Goal: Task Accomplishment & Management: Use online tool/utility

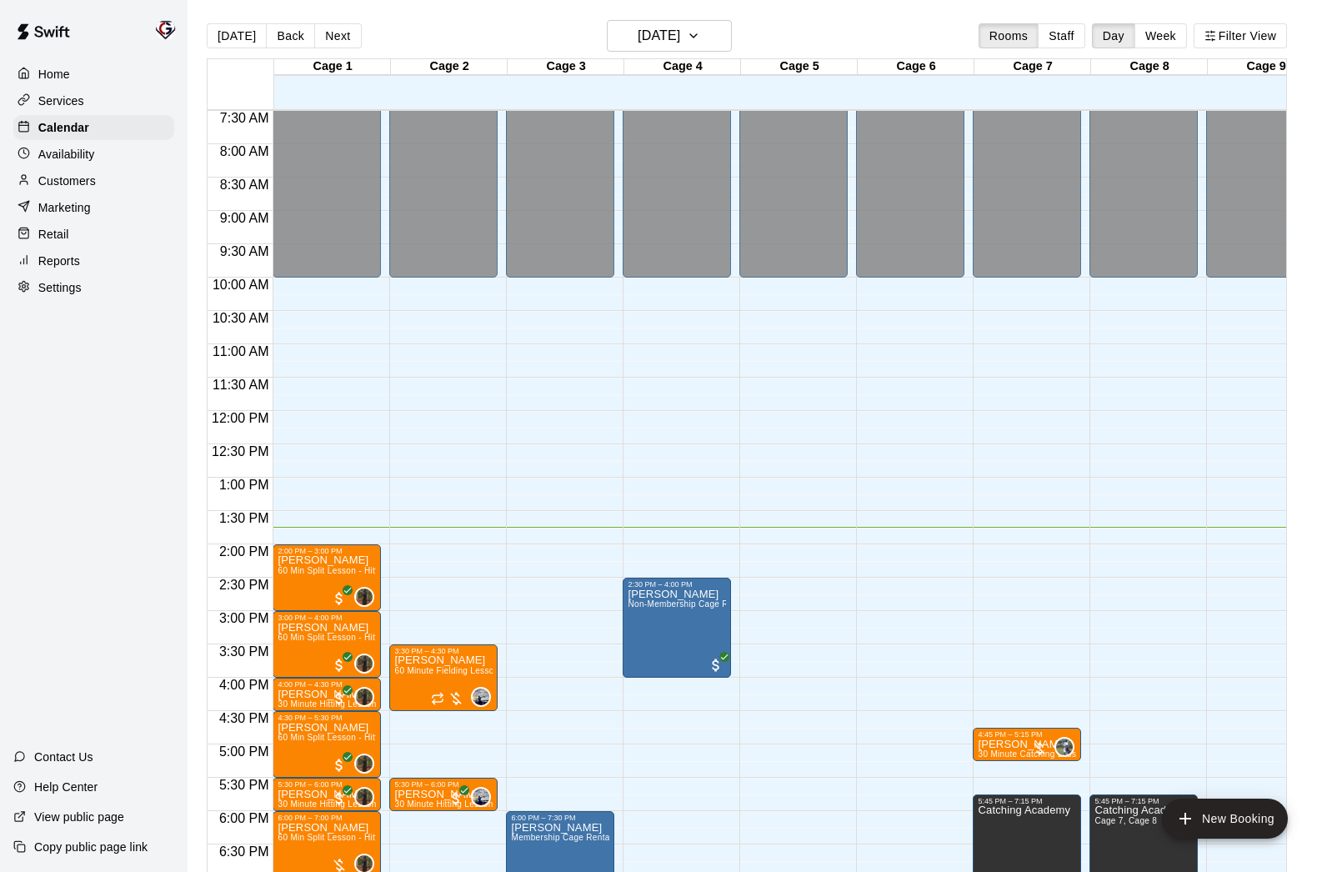
scroll to position [498, 0]
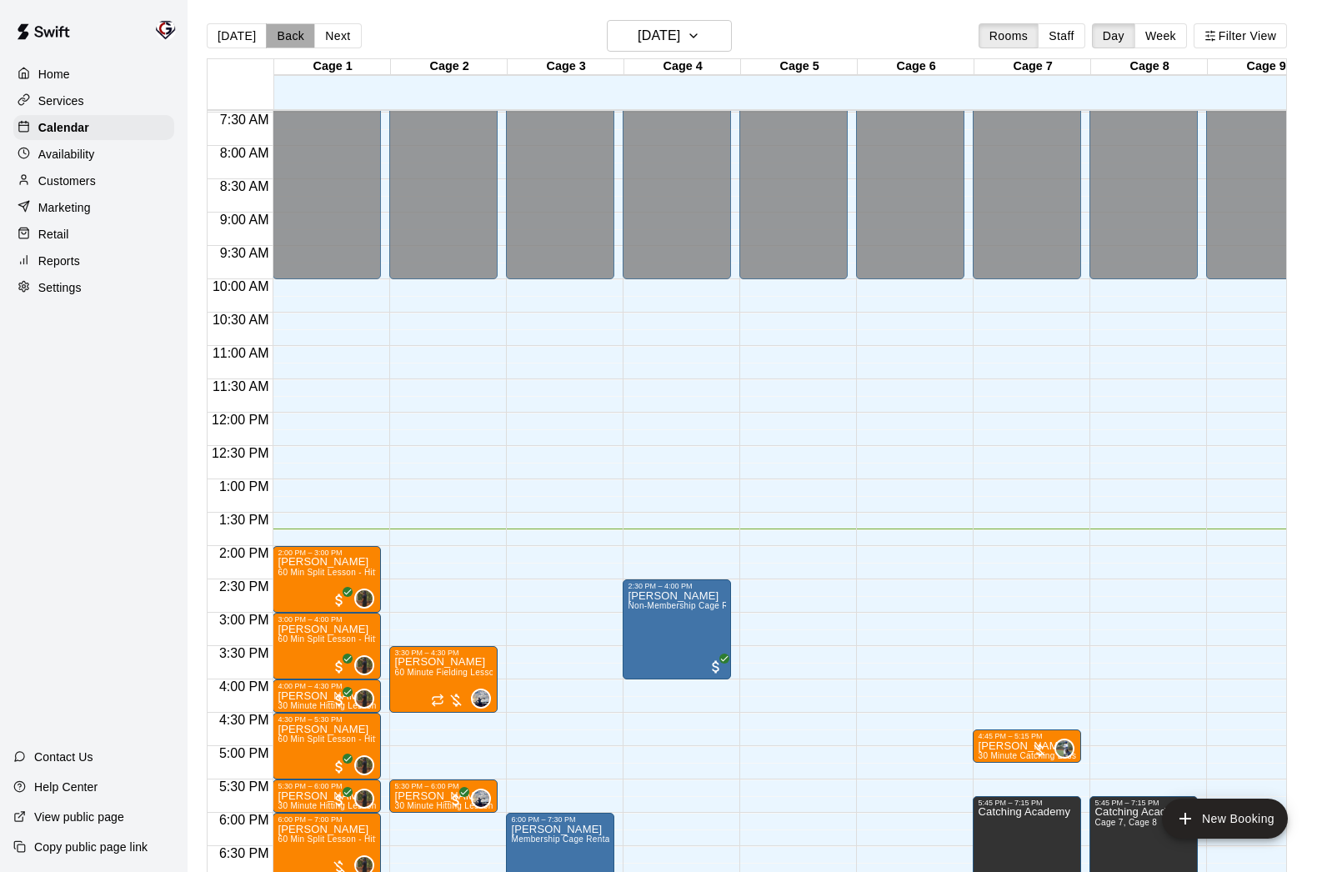
click at [285, 40] on button "Back" at bounding box center [290, 35] width 49 height 25
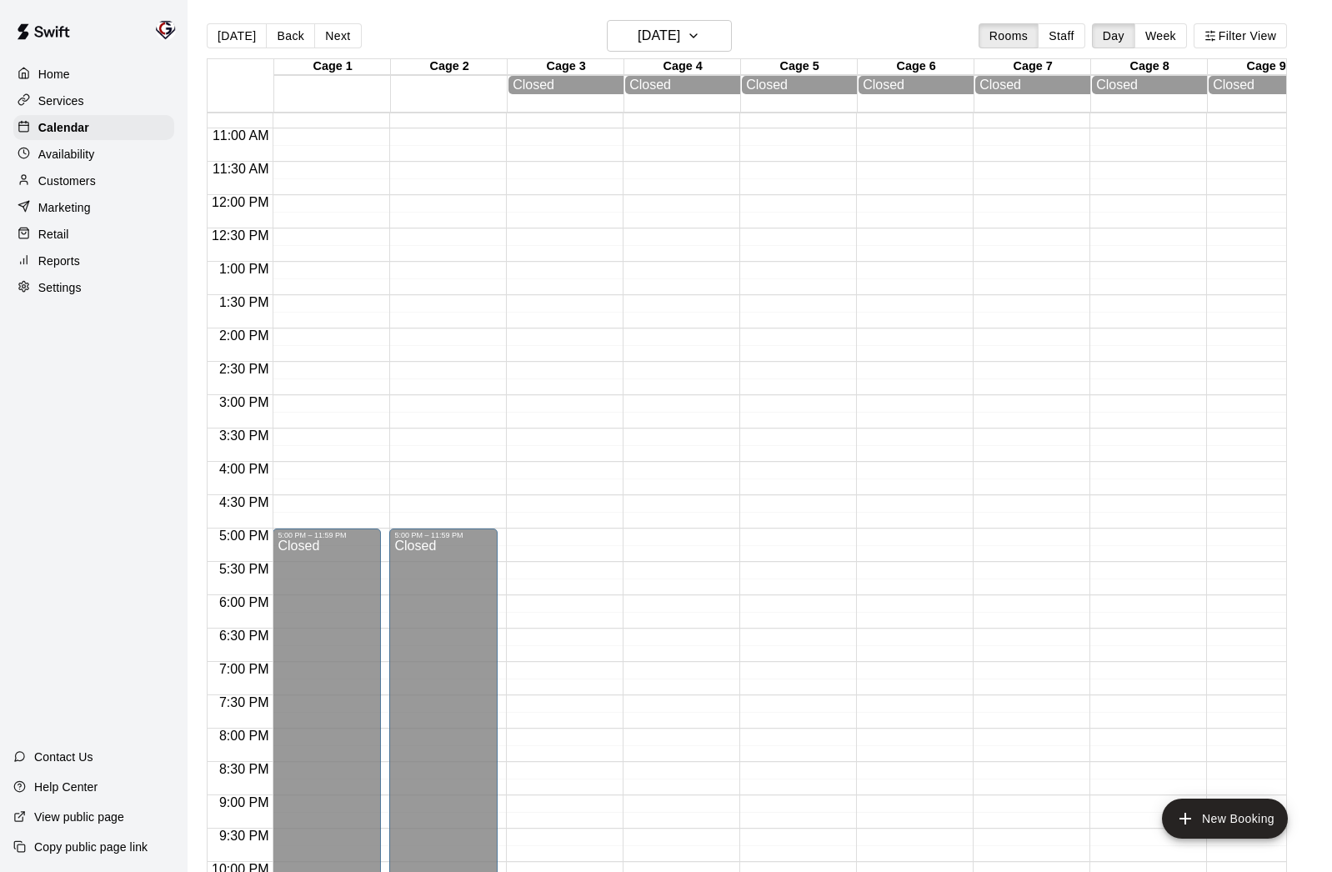
scroll to position [791, 0]
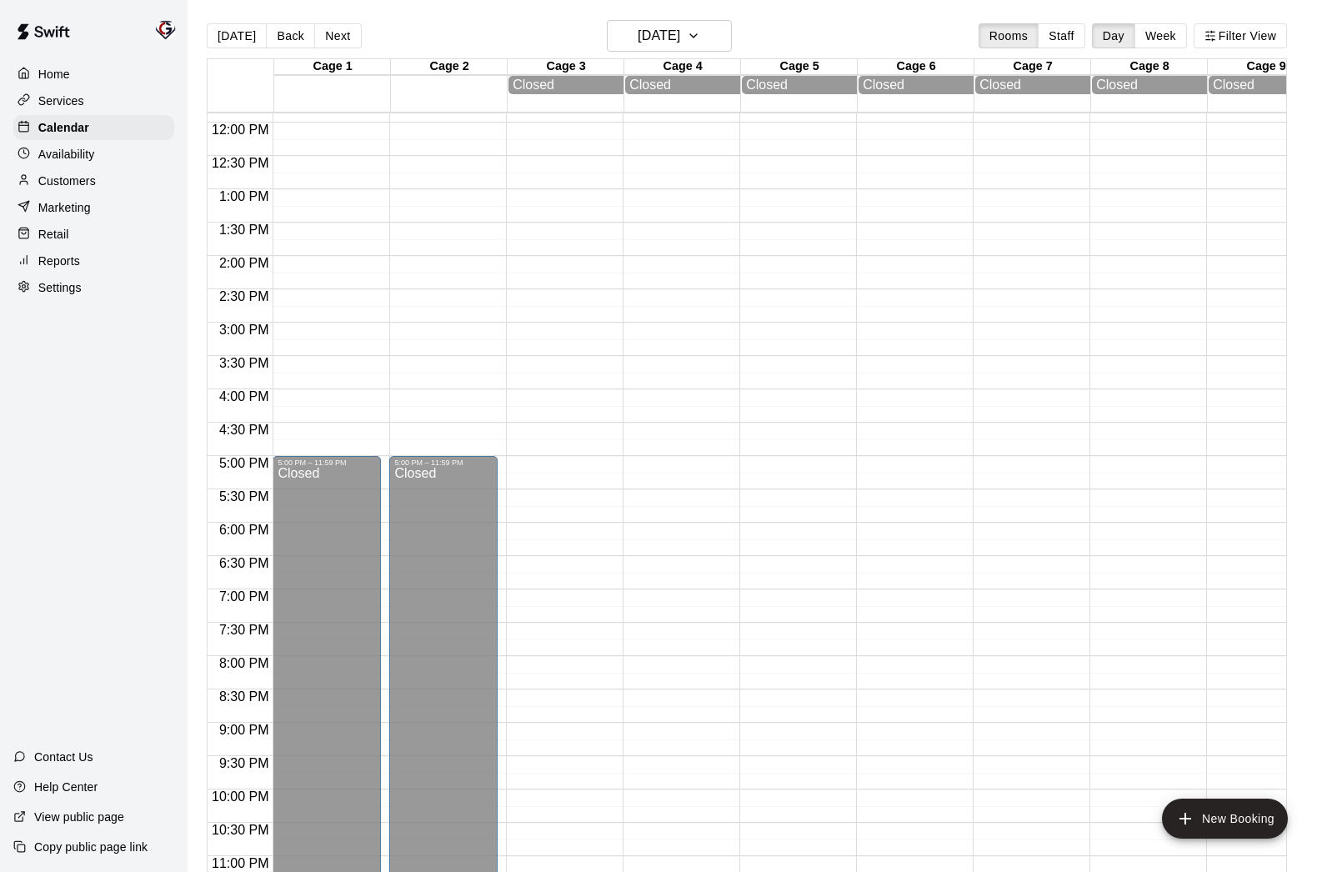
click at [295, 38] on button "Back" at bounding box center [290, 35] width 49 height 25
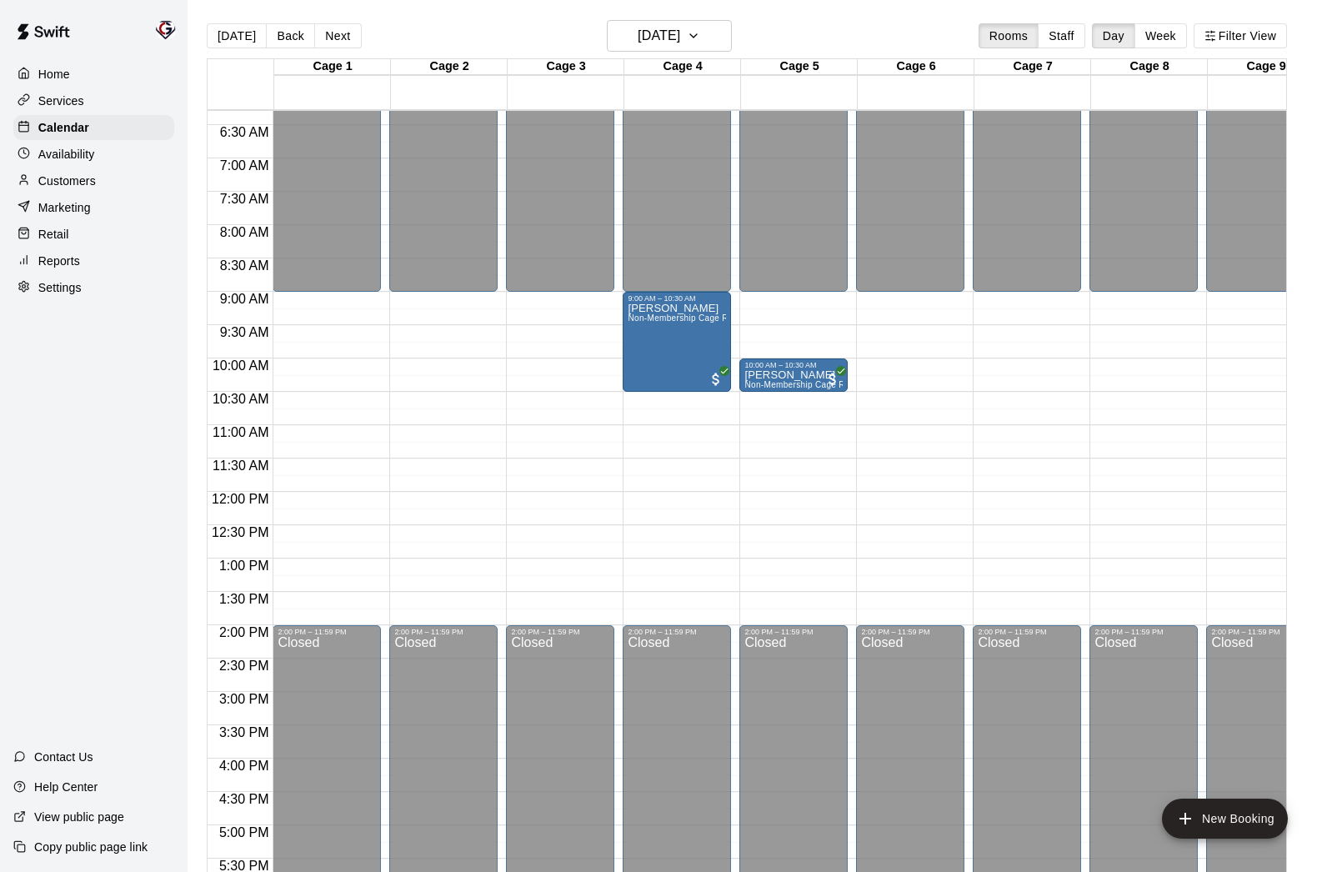
scroll to position [418, 0]
click at [289, 43] on button "Back" at bounding box center [290, 35] width 49 height 25
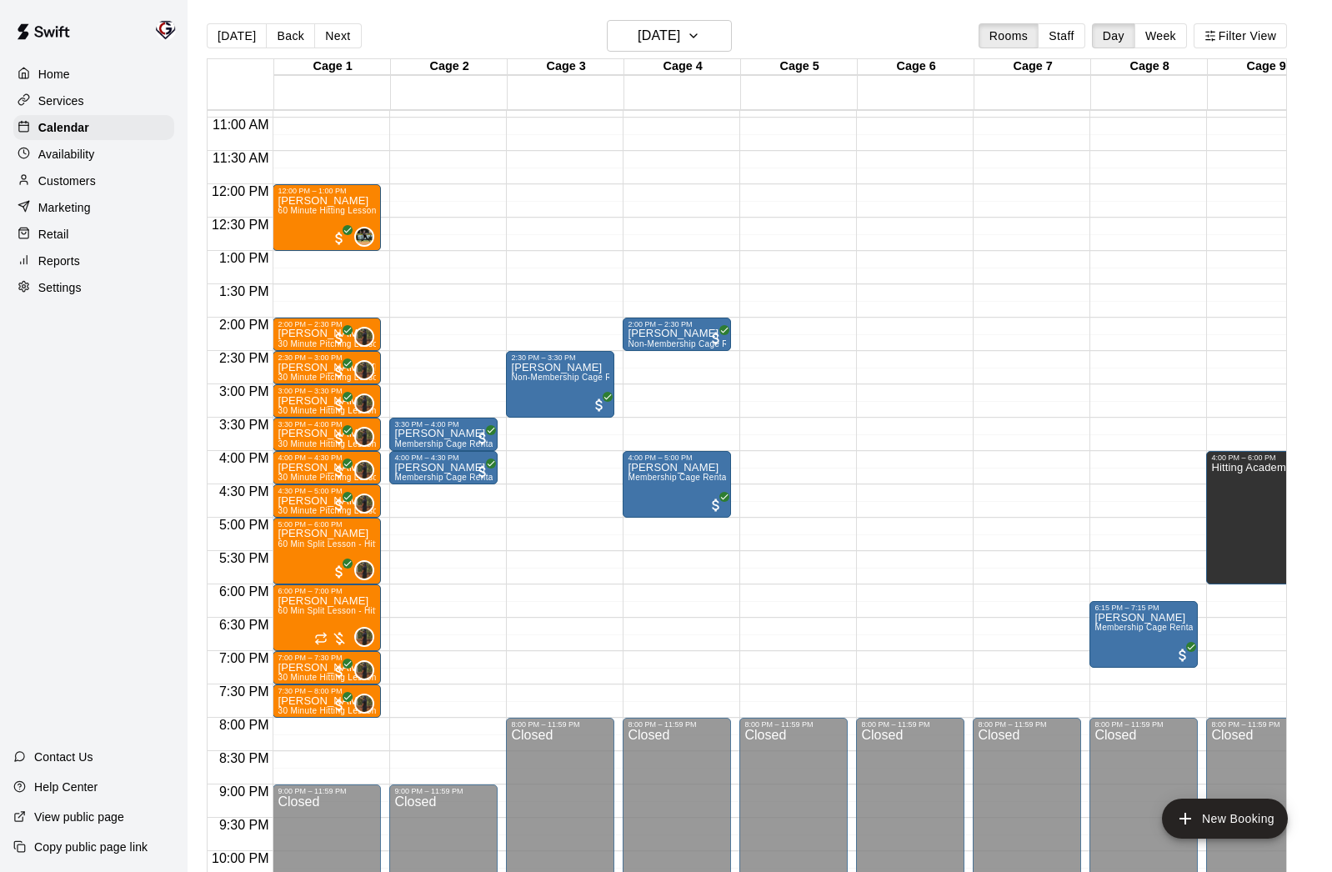
scroll to position [821, 0]
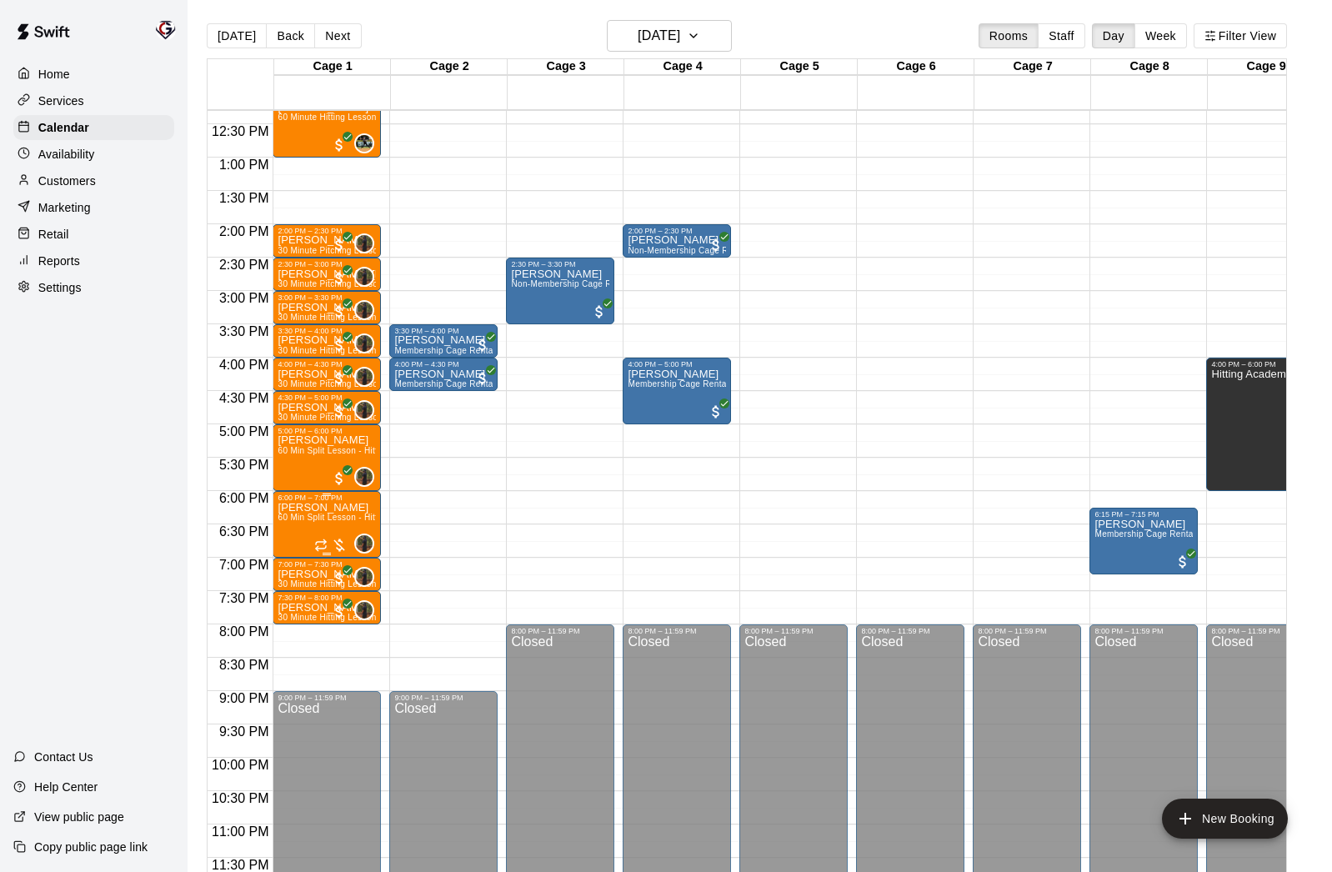
click at [338, 515] on span "60 Min Split Lesson - Hitting/Pitching" at bounding box center [351, 517] width 147 height 9
click at [48, 260] on div at bounding box center [666, 436] width 1332 height 872
click at [56, 258] on p "Reports" at bounding box center [59, 261] width 42 height 17
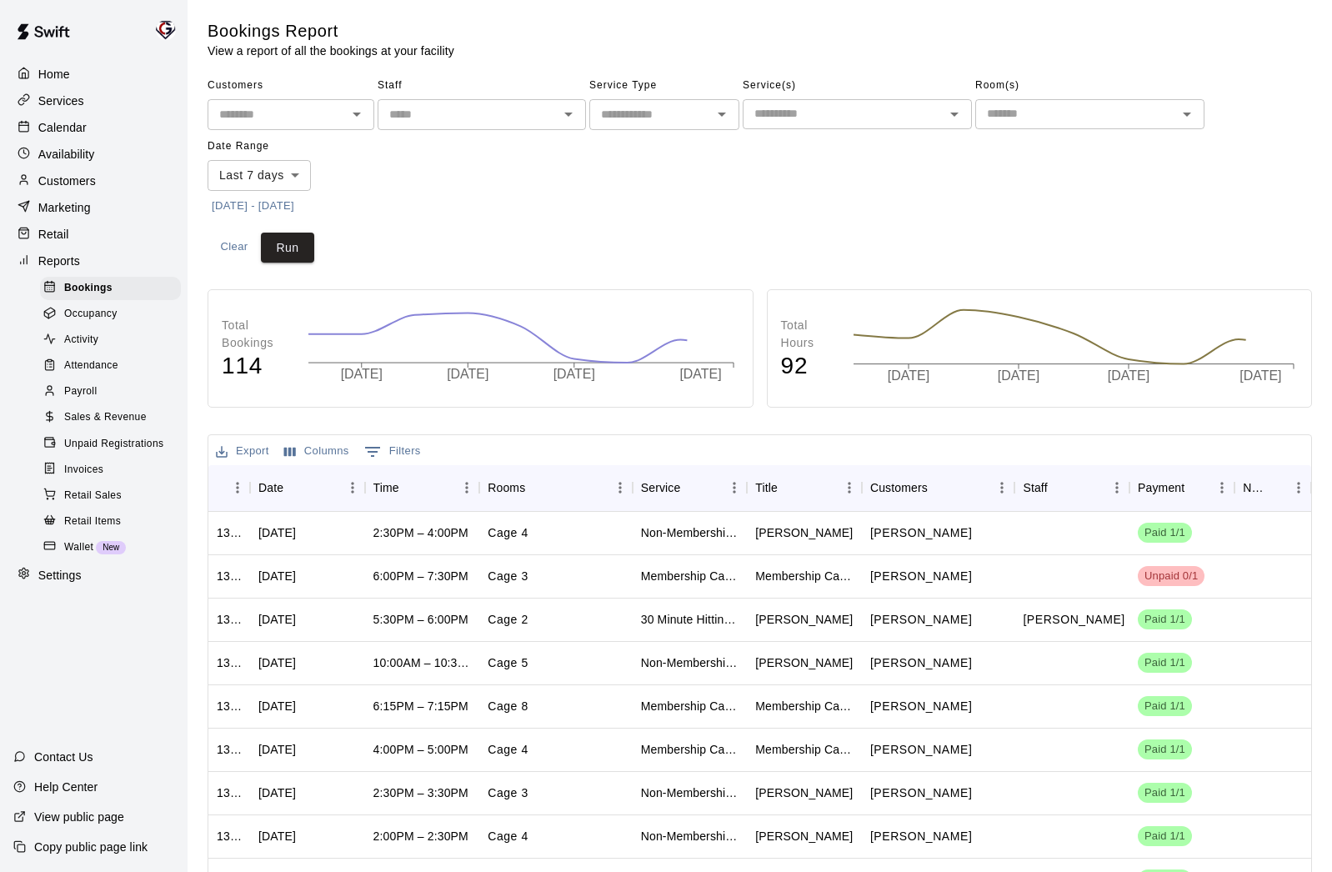
click at [75, 391] on span "Payroll" at bounding box center [80, 391] width 33 height 17
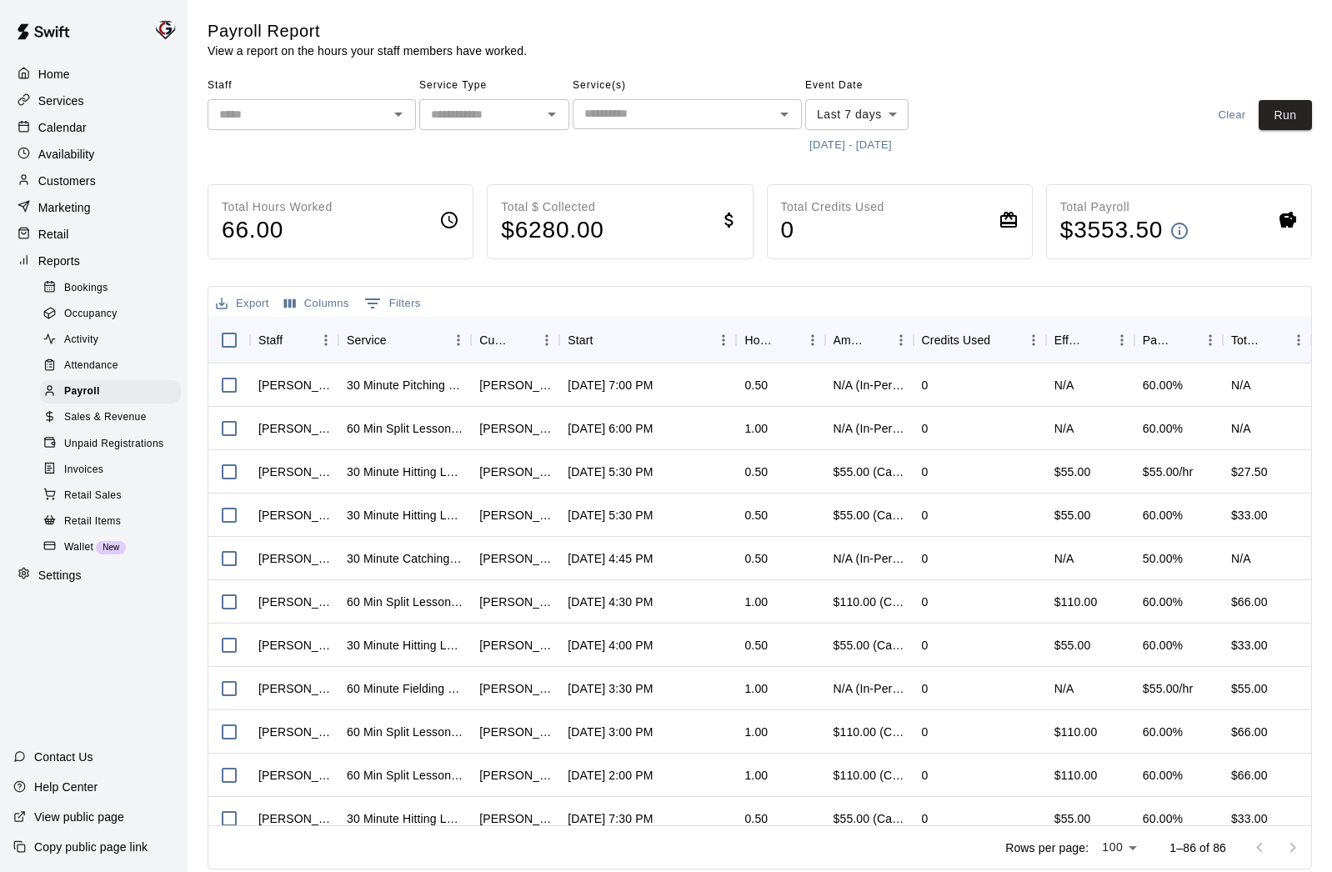
click at [553, 118] on icon "Open" at bounding box center [552, 114] width 20 height 20
click at [473, 152] on li "Lessons" at bounding box center [494, 151] width 150 height 28
type input "*******"
click at [823, 144] on button "[DATE] - [DATE]" at bounding box center [850, 146] width 91 height 26
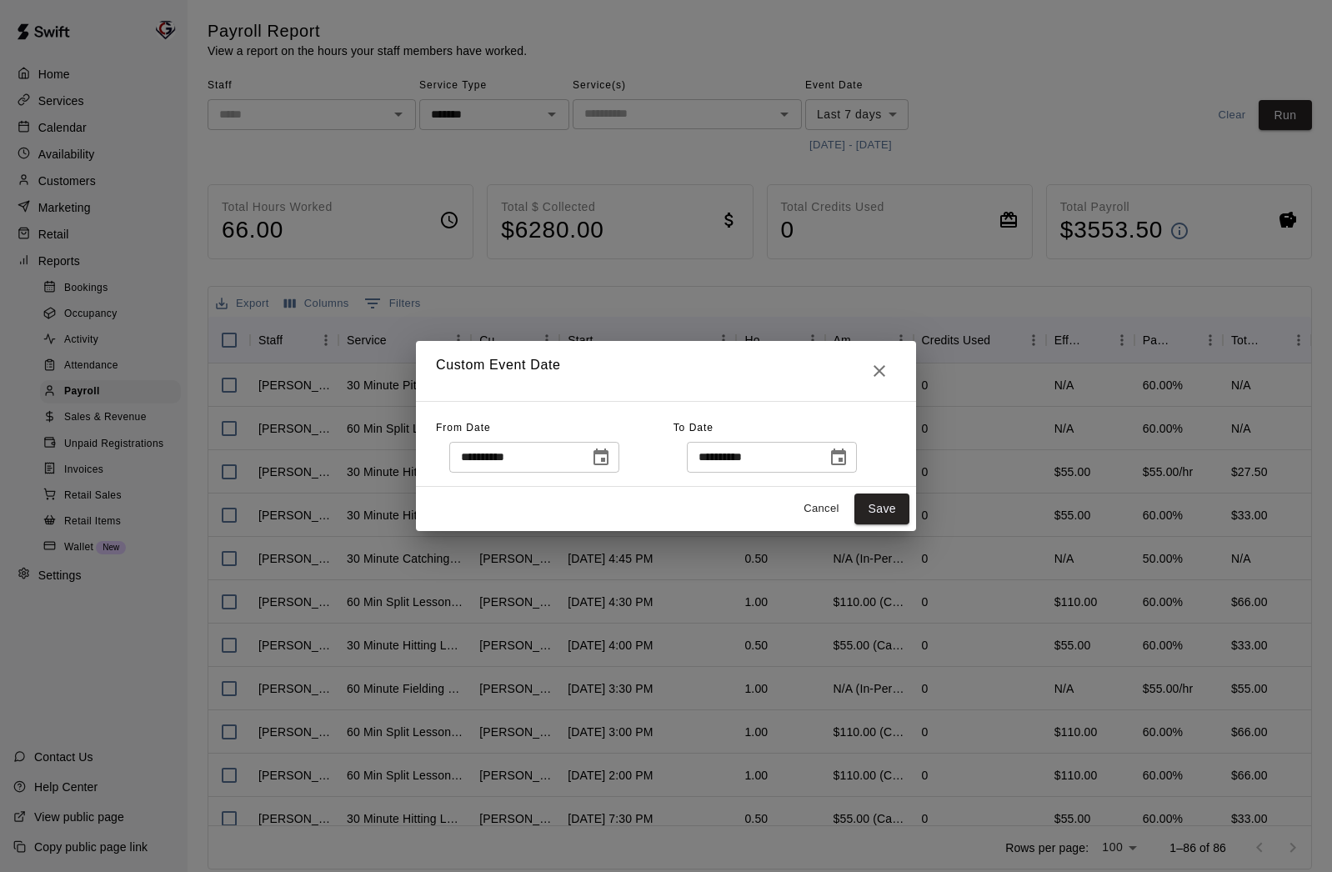
click at [607, 459] on icon "Choose date, selected date is Aug 11, 2025" at bounding box center [601, 456] width 15 height 17
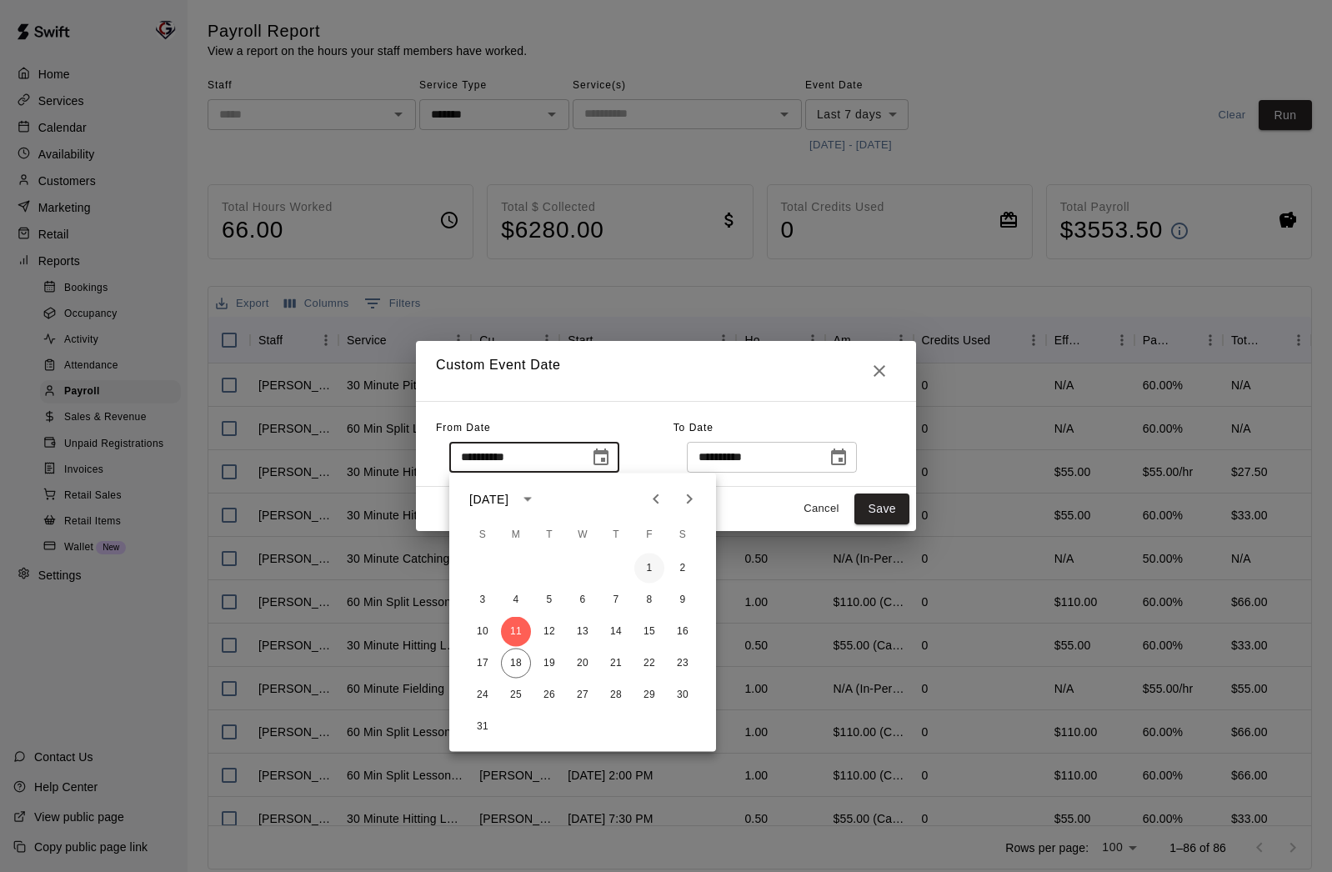
click at [647, 571] on button "1" at bounding box center [649, 568] width 30 height 30
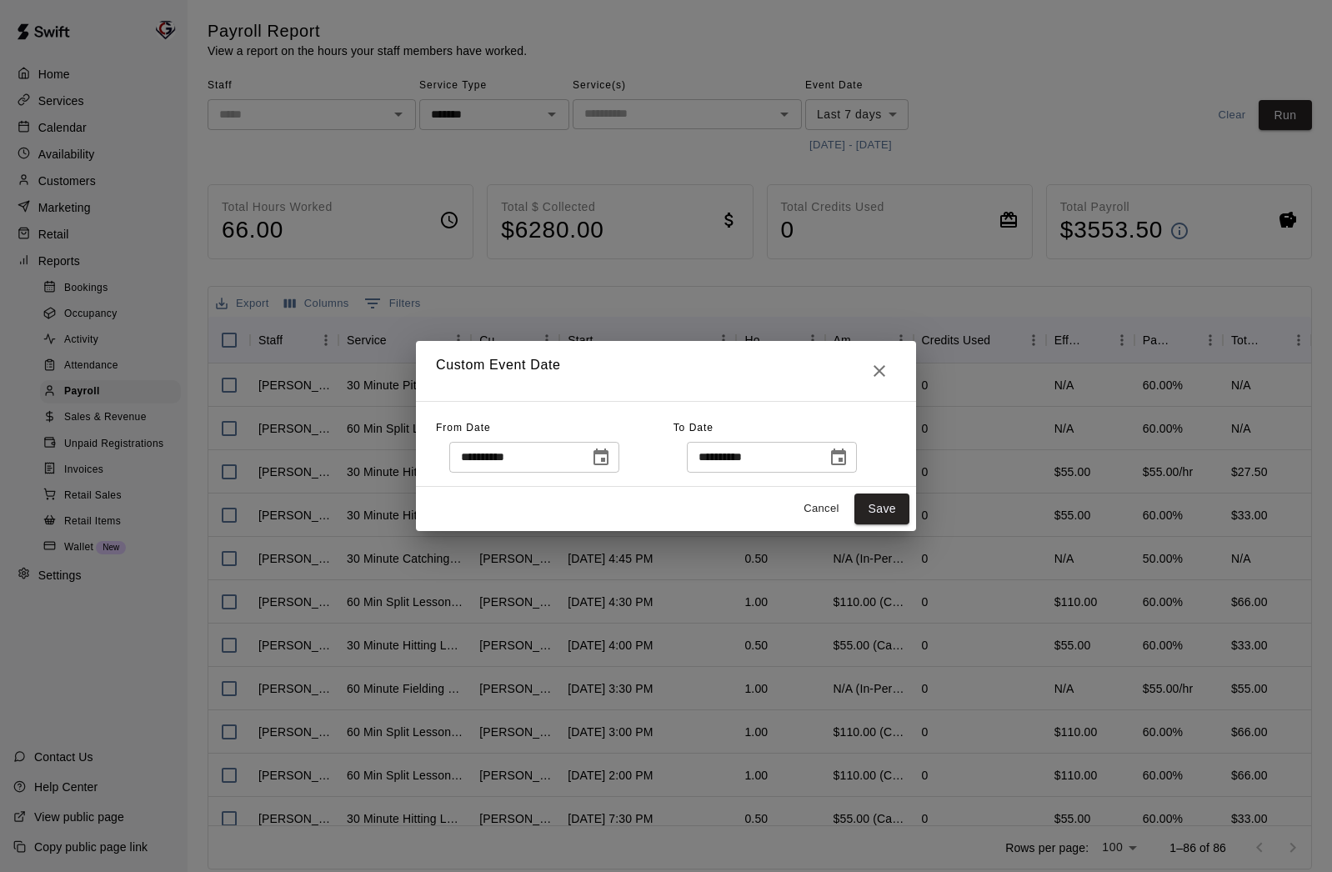
type input "**********"
click at [849, 461] on icon "Choose date, selected date is Aug 18, 2025" at bounding box center [839, 458] width 20 height 20
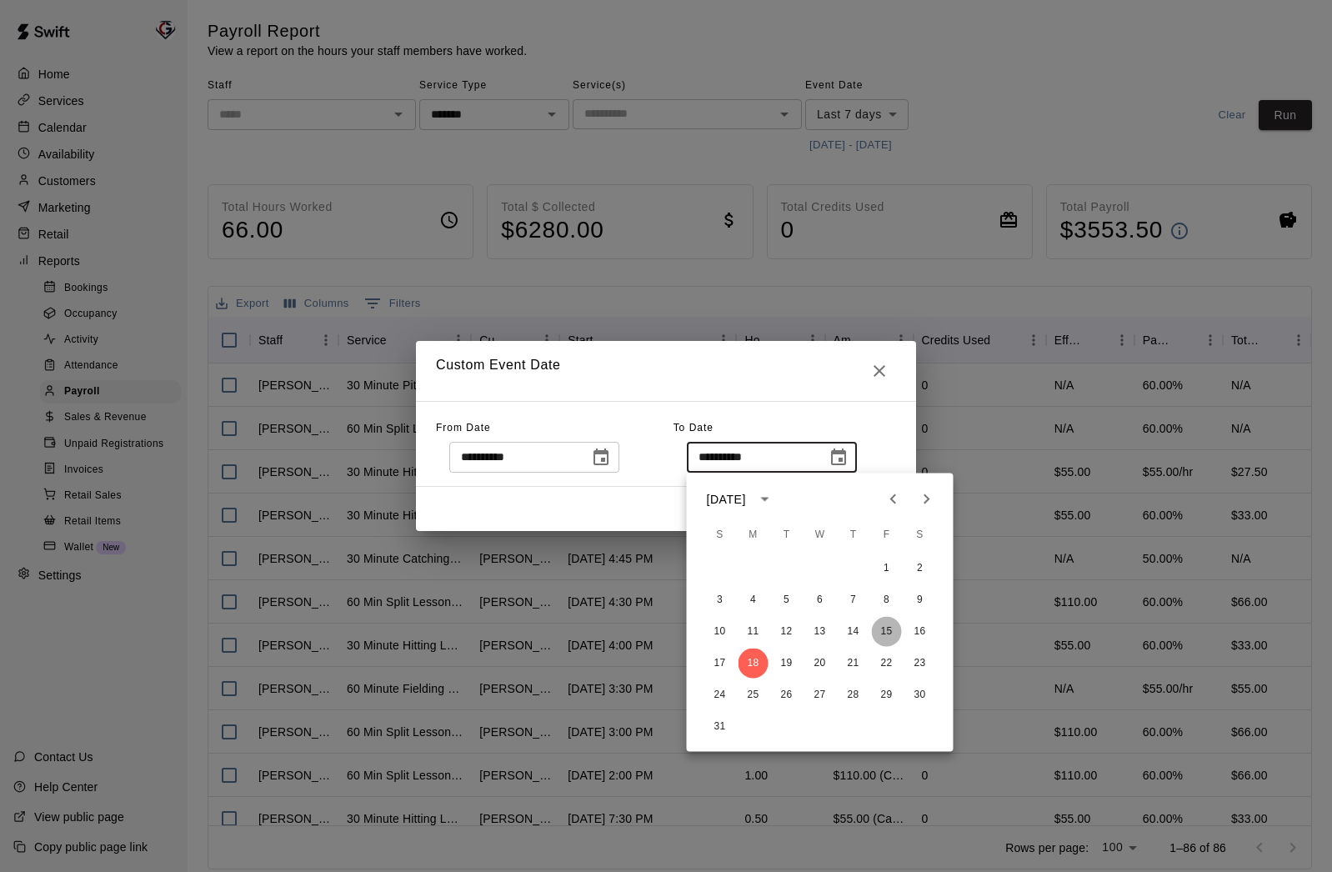
click at [892, 629] on button "15" at bounding box center [887, 632] width 30 height 30
type input "**********"
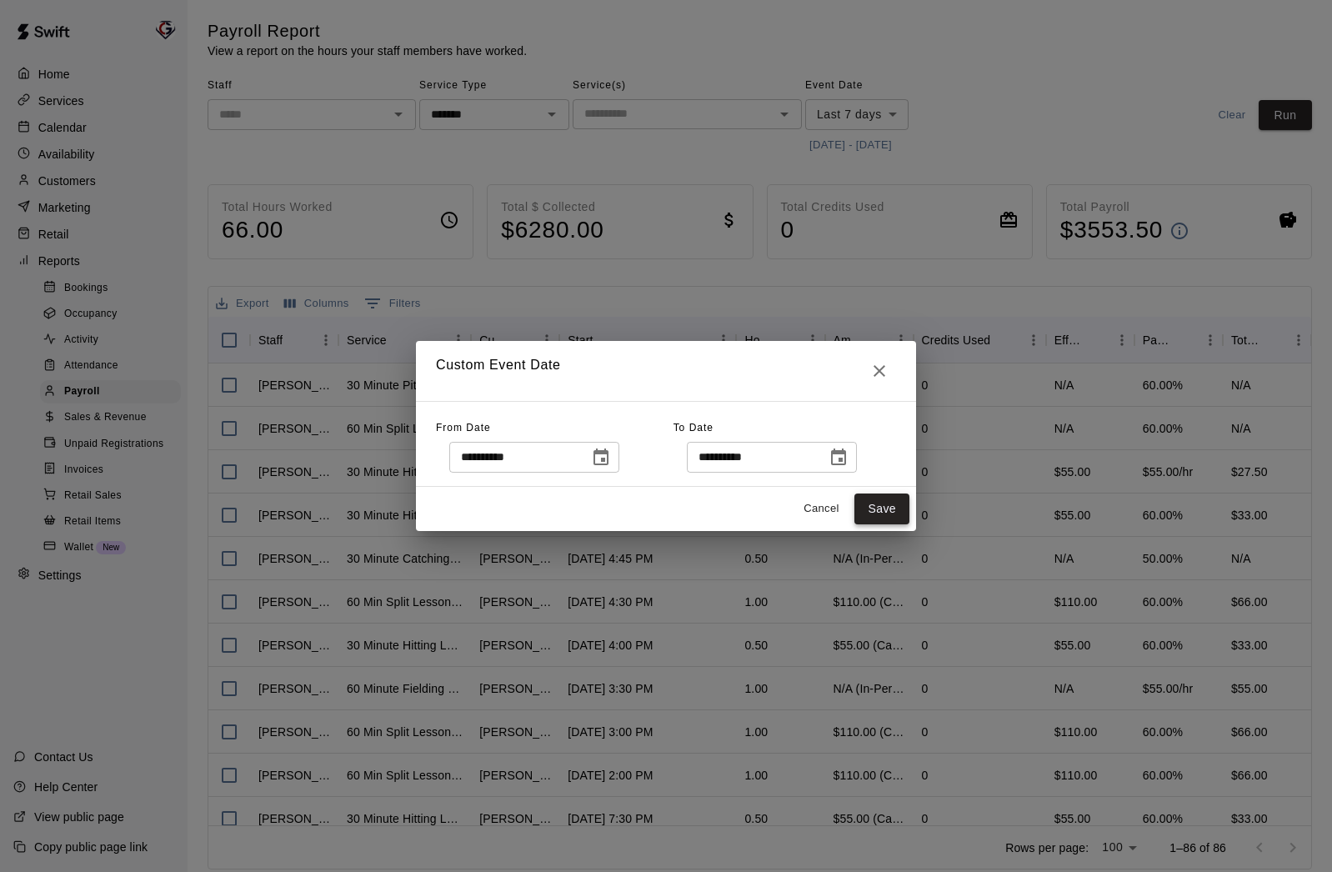
click at [884, 508] on button "Save" at bounding box center [881, 508] width 55 height 31
type input "******"
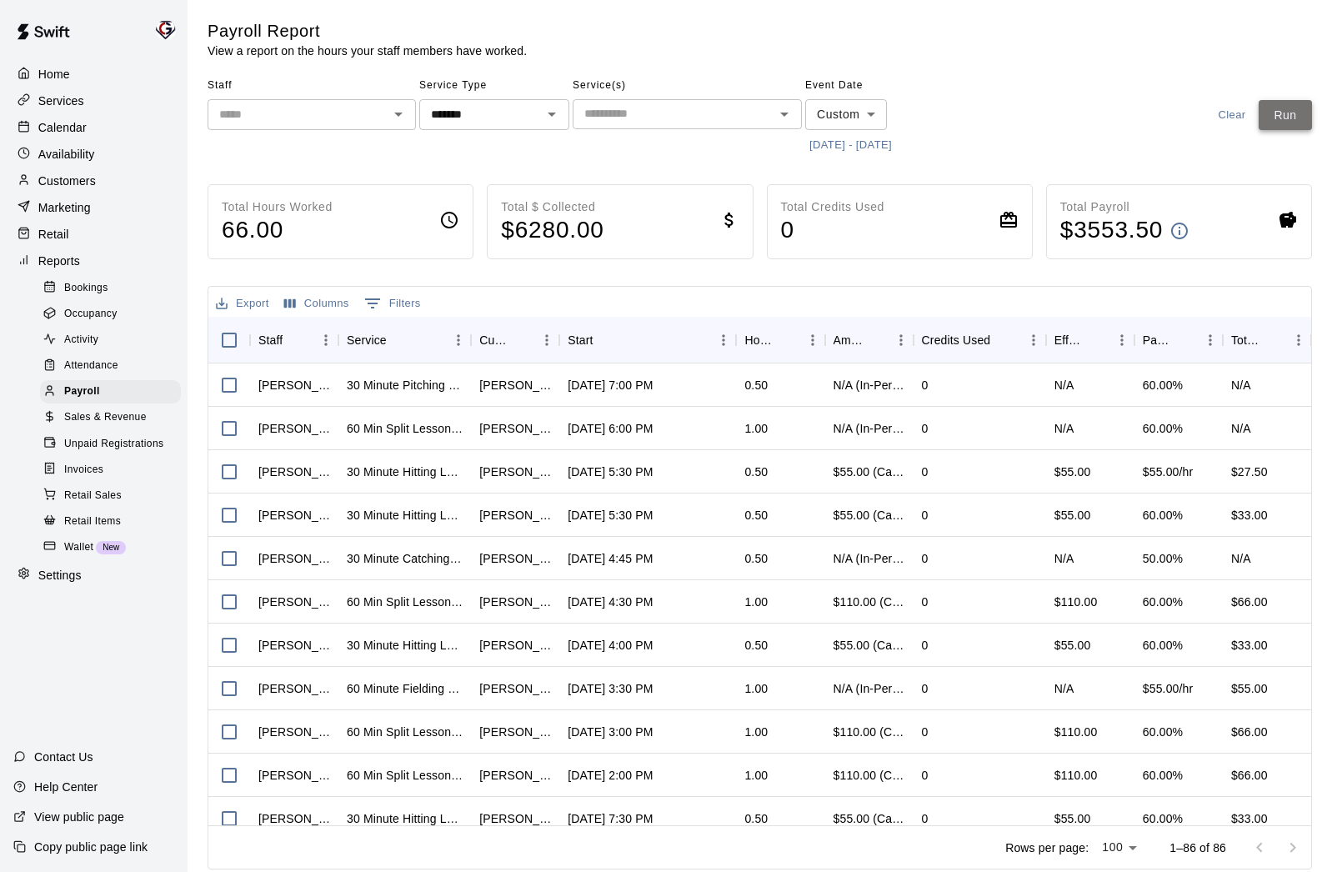
click at [1297, 119] on button "Run" at bounding box center [1285, 115] width 53 height 31
click at [397, 115] on icon "Open" at bounding box center [398, 115] width 8 height 4
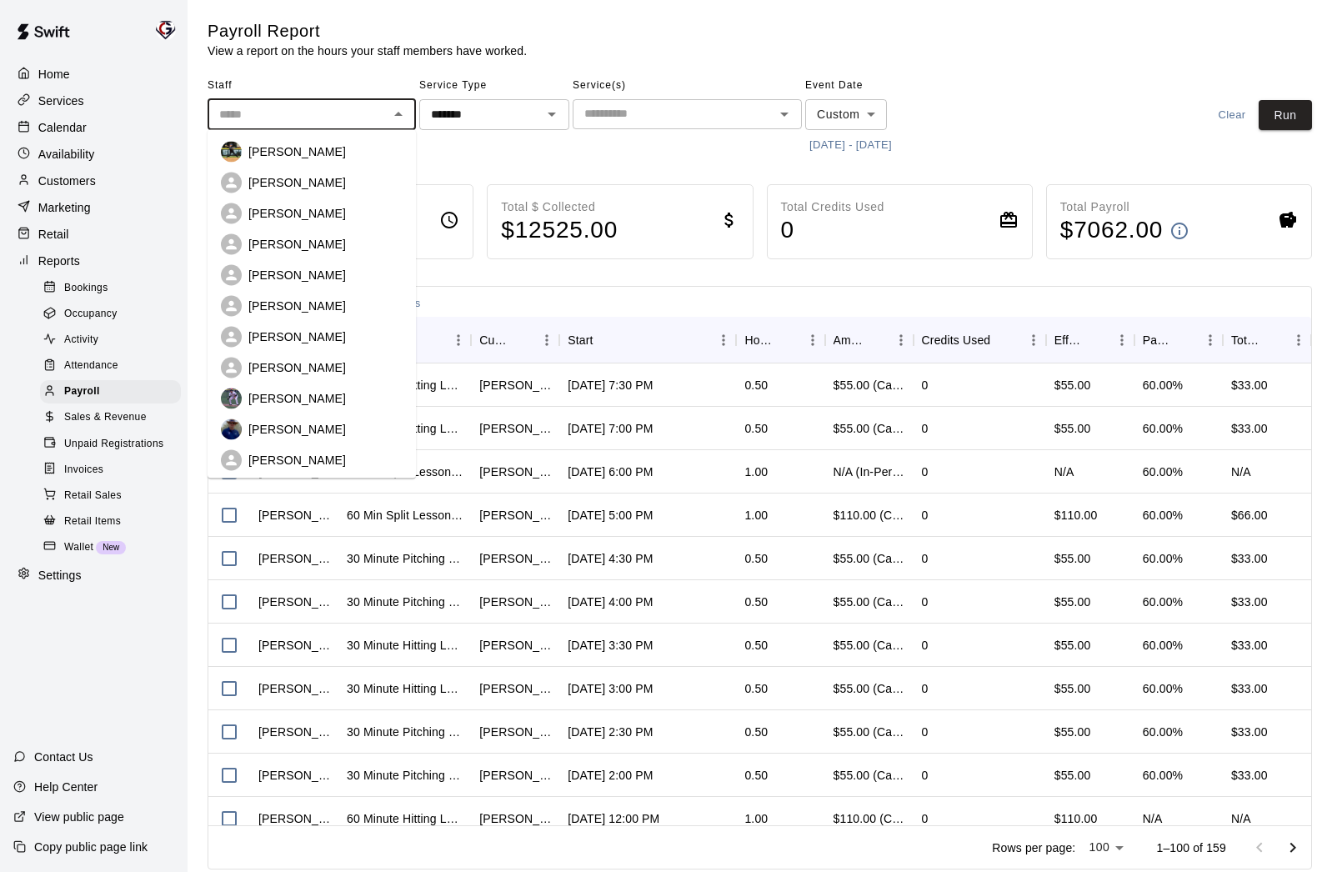
click at [319, 400] on p "[PERSON_NAME]" at bounding box center [297, 398] width 98 height 17
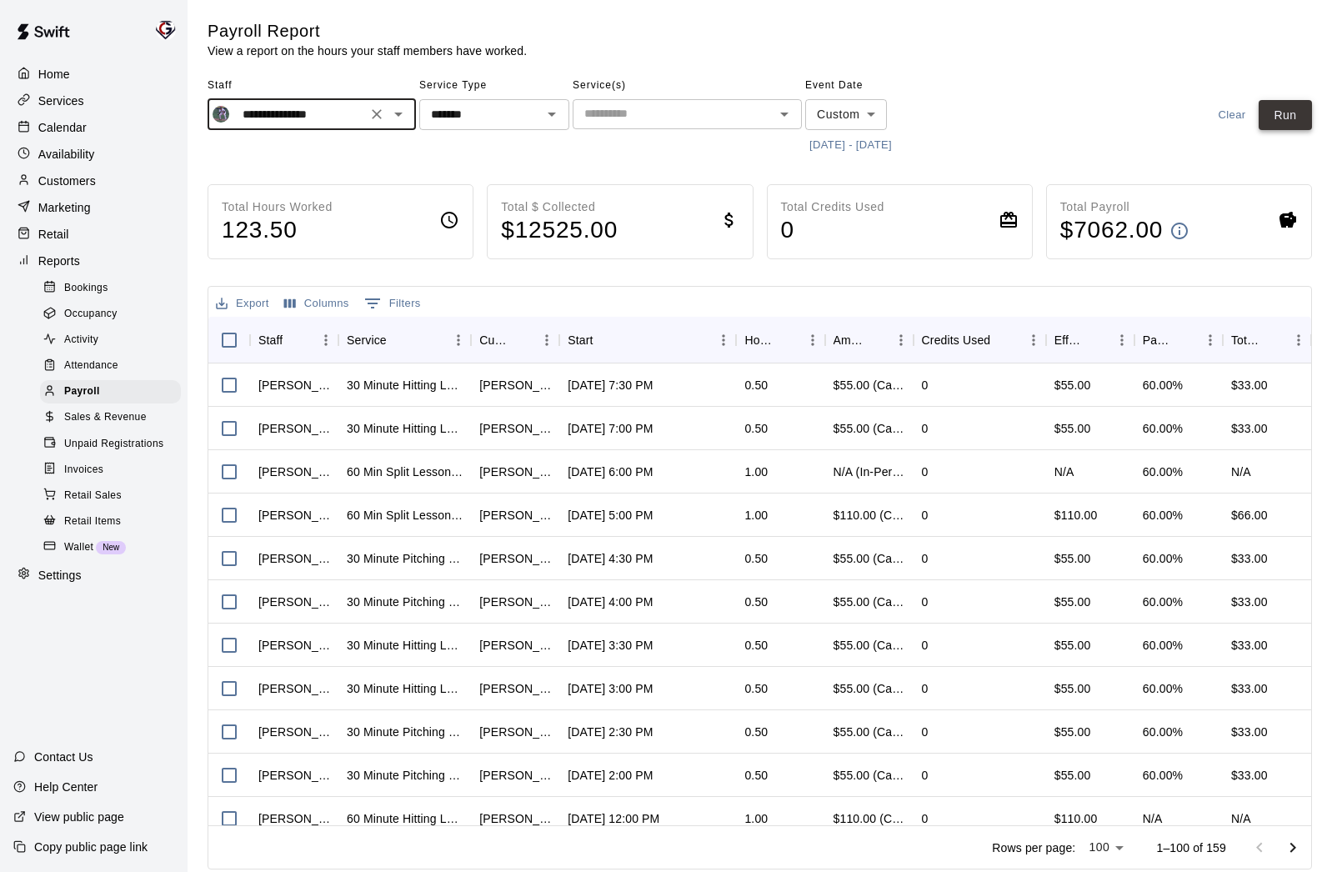
click at [1273, 123] on button "Run" at bounding box center [1285, 115] width 53 height 31
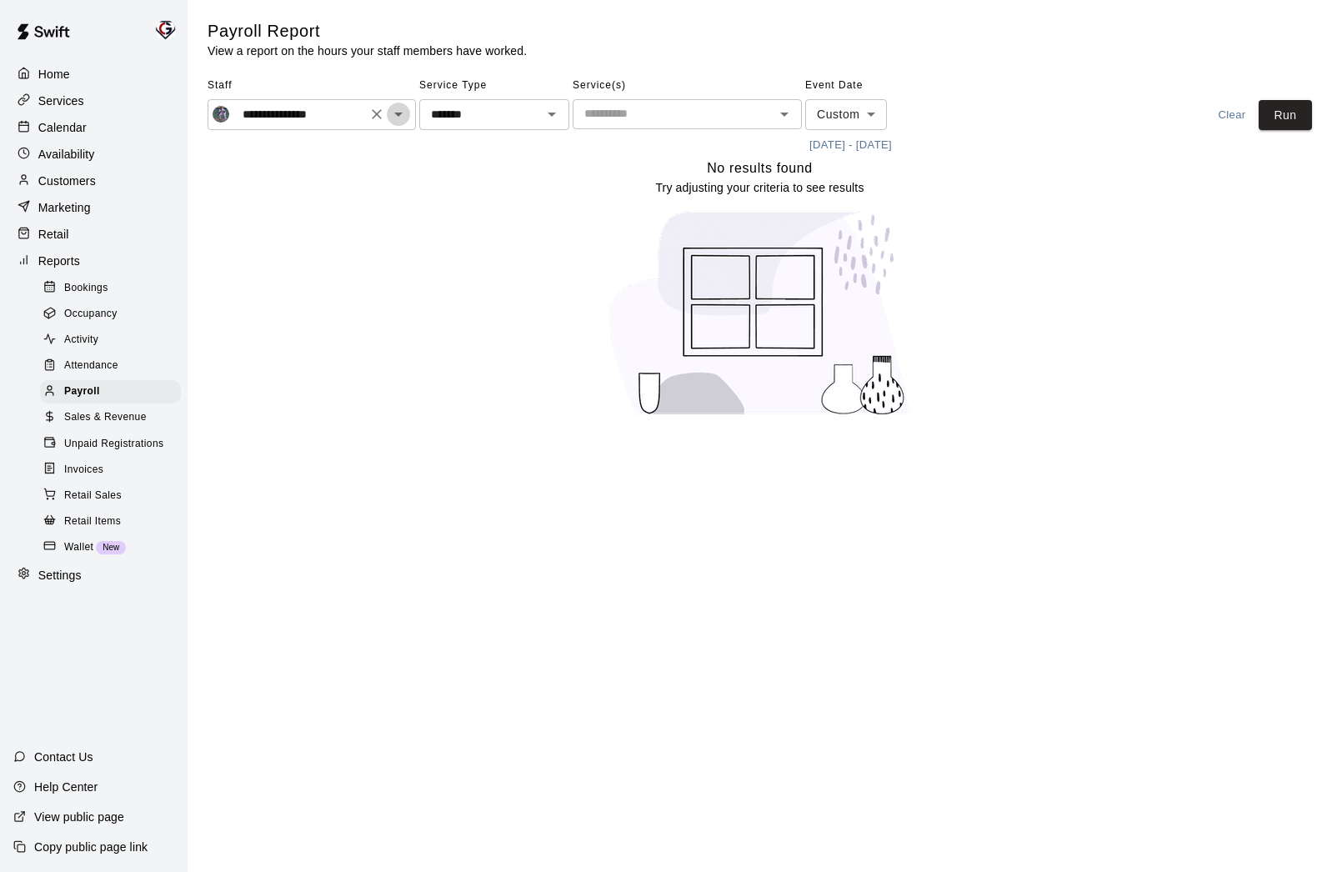
click at [407, 115] on icon "Open" at bounding box center [398, 114] width 20 height 20
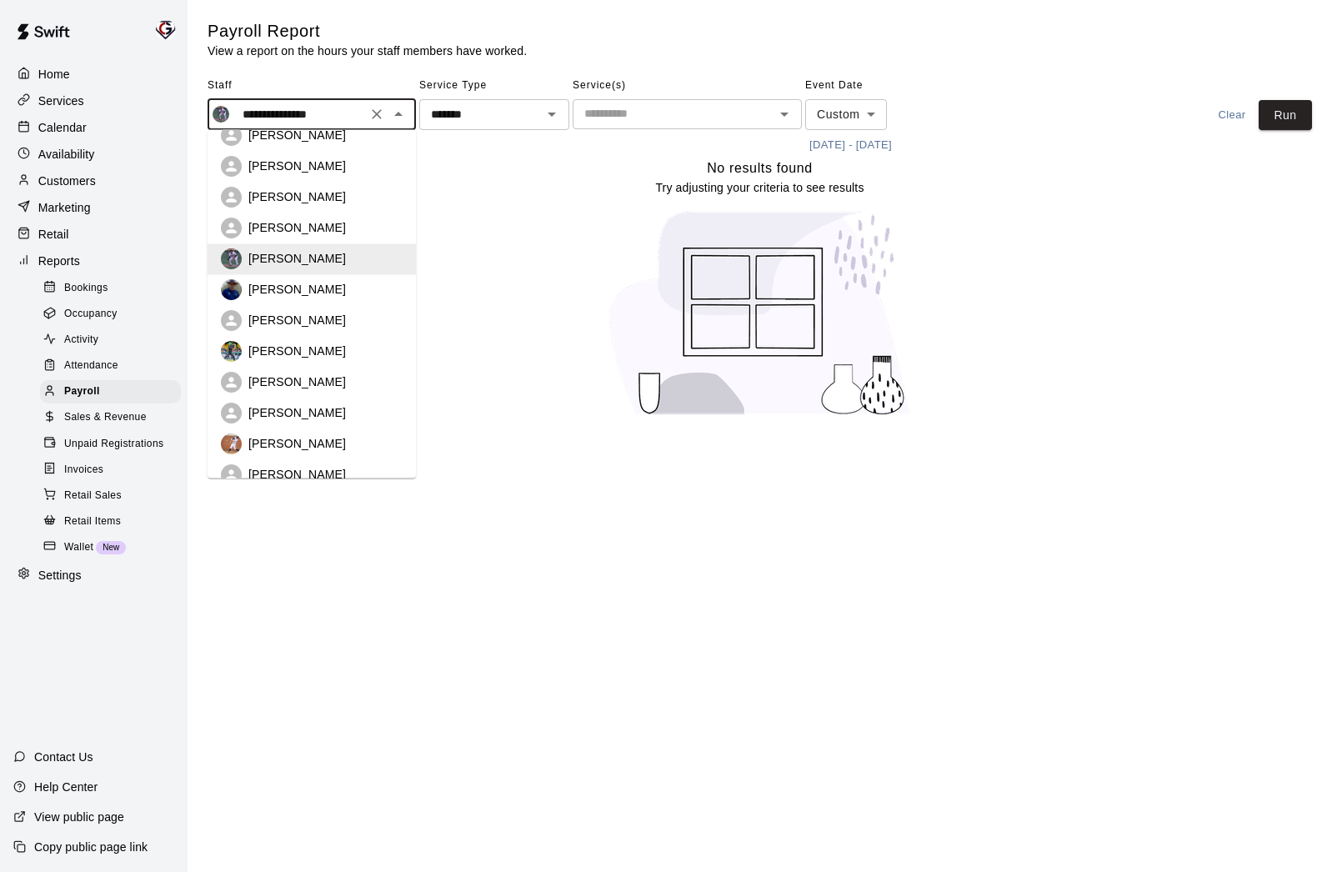
scroll to position [151, 0]
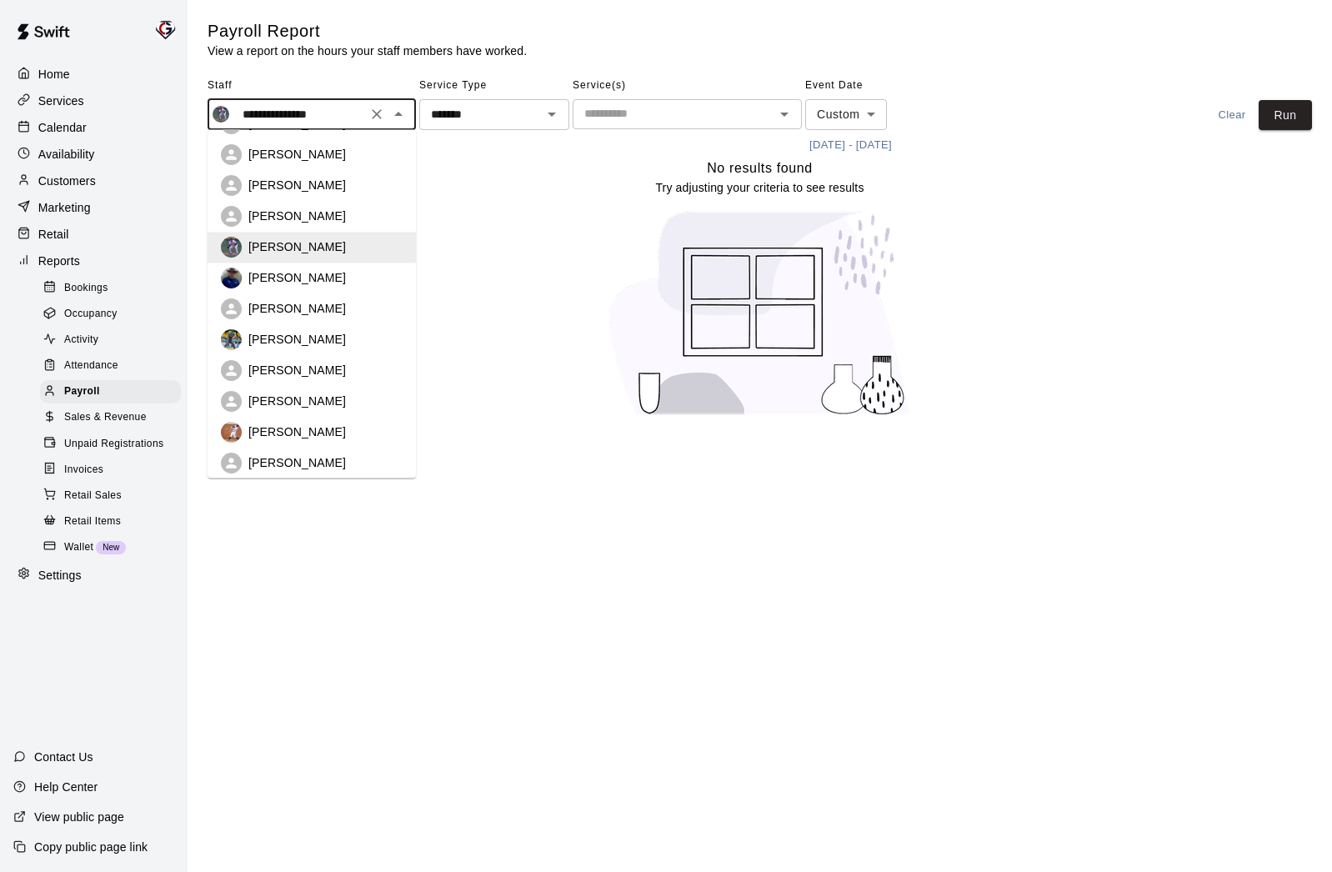
drag, startPoint x: 310, startPoint y: 302, endPoint x: 388, endPoint y: 288, distance: 79.6
click at [310, 302] on p "[PERSON_NAME]" at bounding box center [297, 309] width 98 height 17
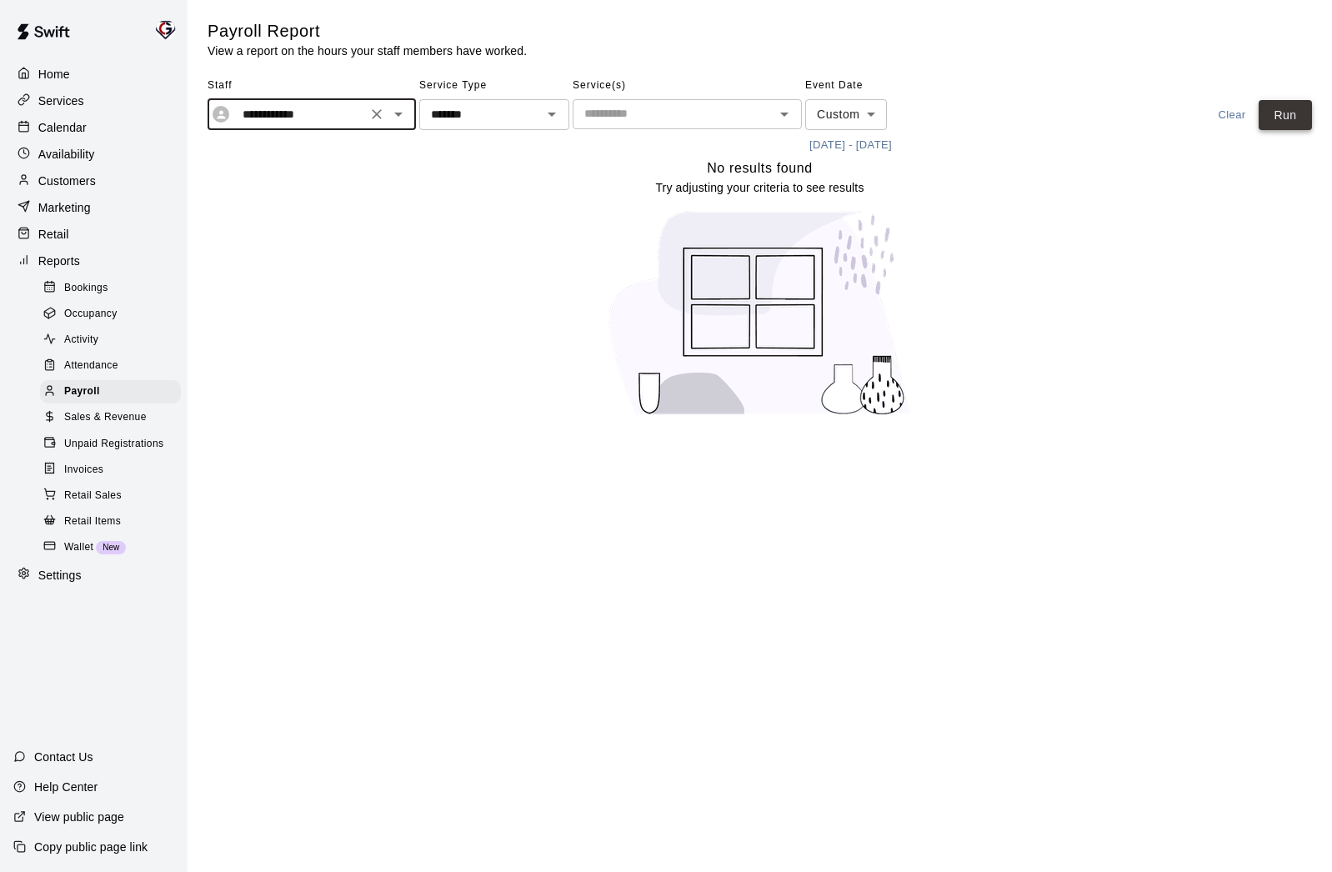
click at [1285, 111] on button "Run" at bounding box center [1285, 115] width 53 height 31
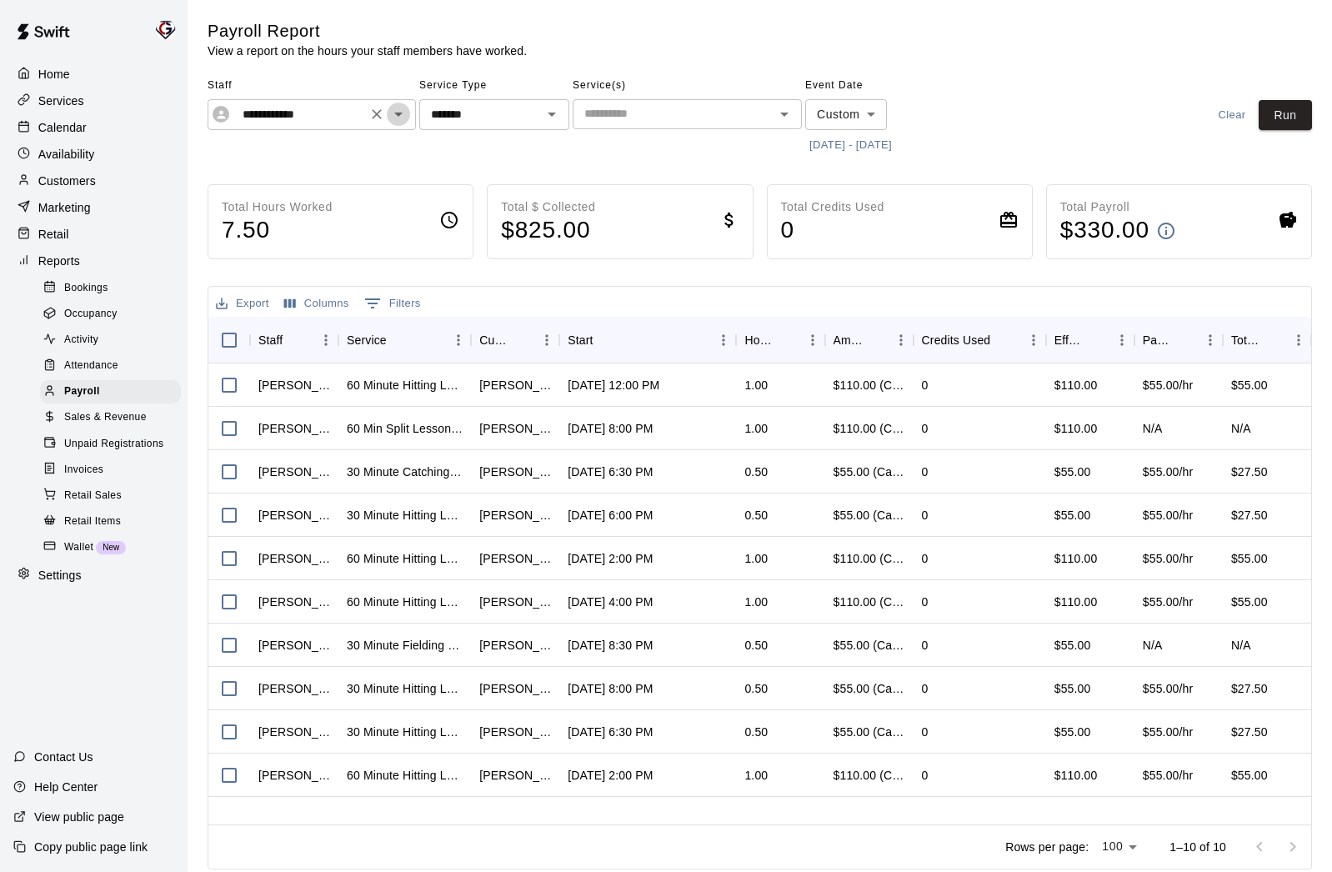
click at [400, 116] on icon "Open" at bounding box center [398, 114] width 20 height 20
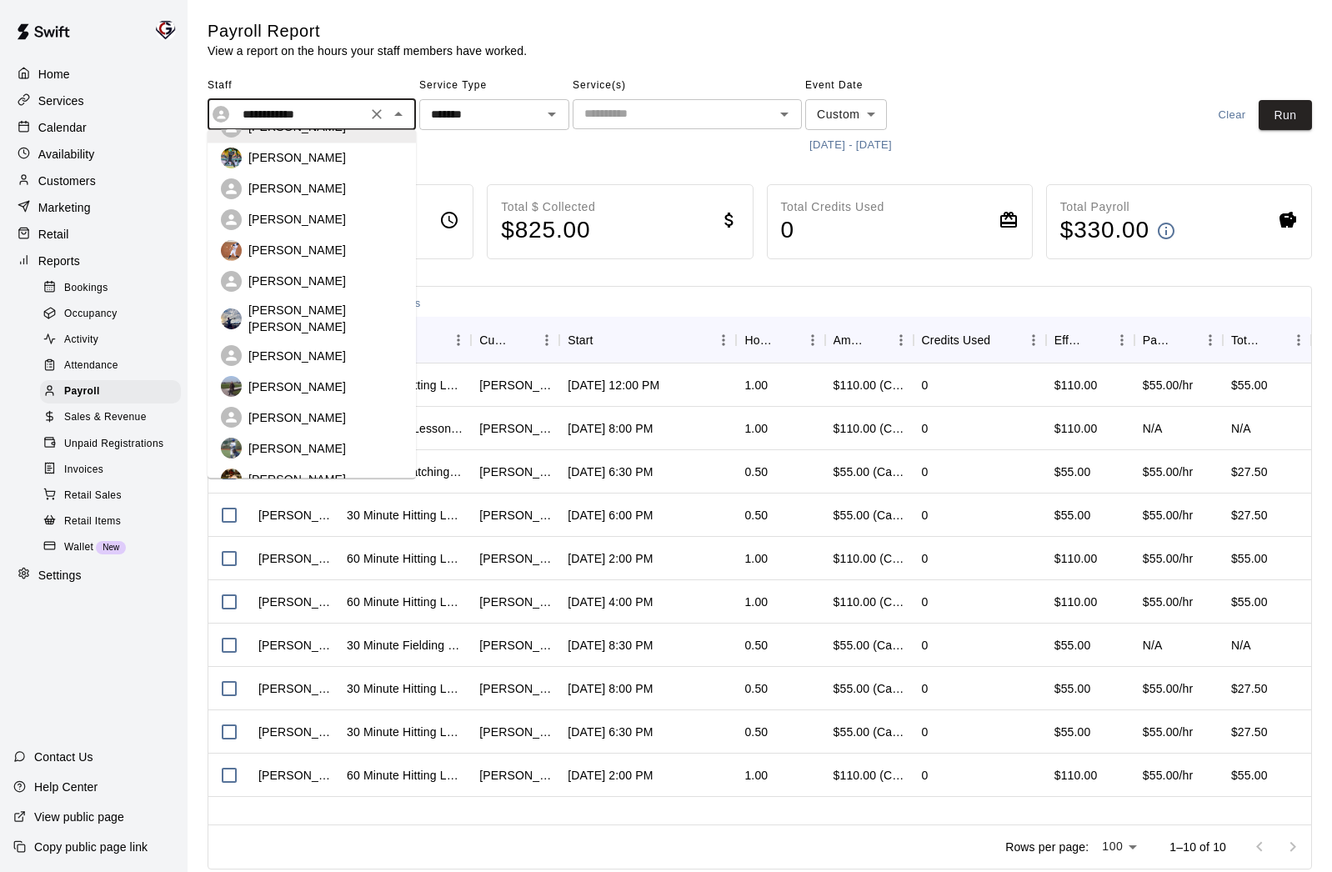
scroll to position [334, 0]
click at [293, 438] on p "[PERSON_NAME]" at bounding box center [297, 446] width 98 height 17
type input "**********"
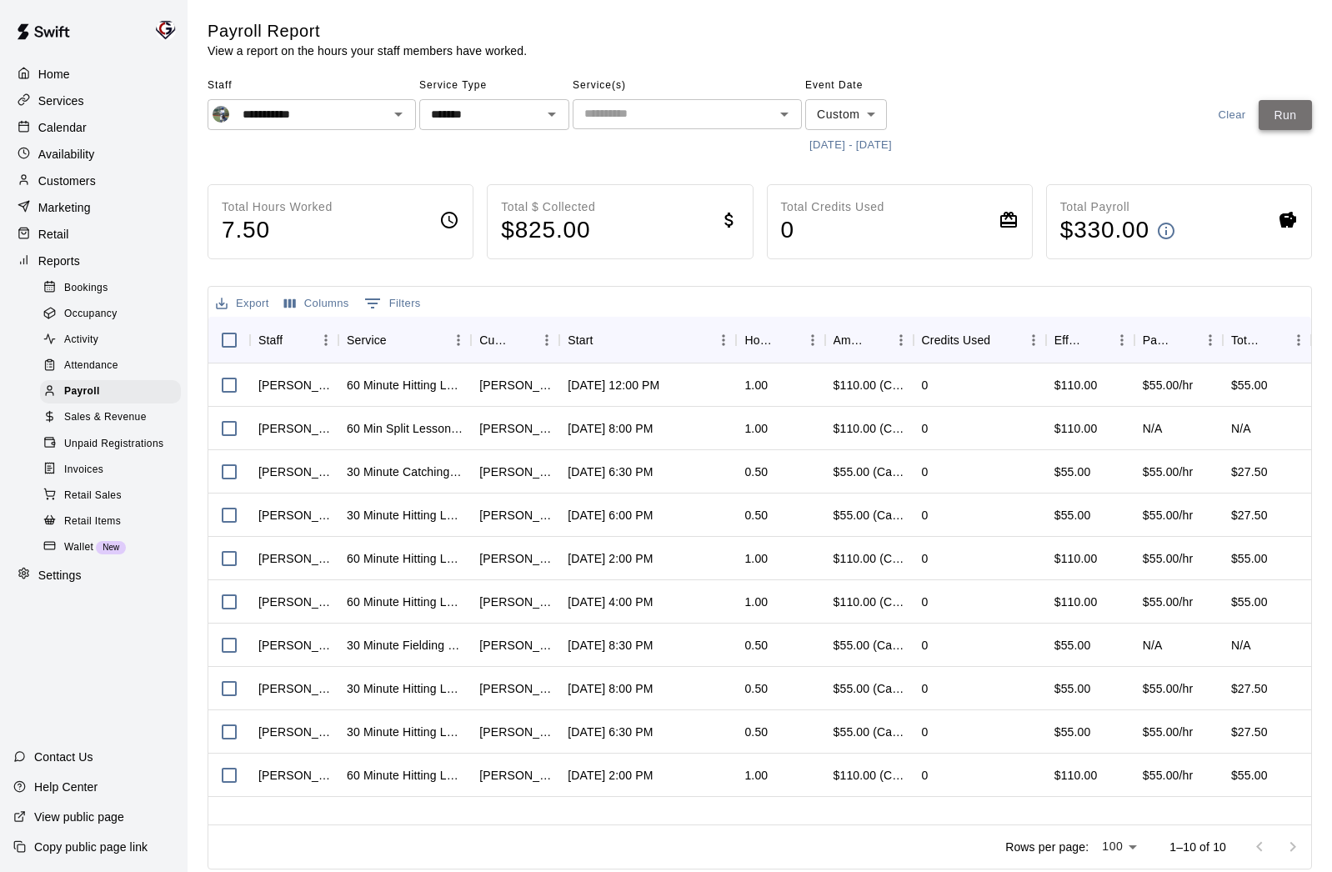
click at [1290, 119] on button "Run" at bounding box center [1285, 115] width 53 height 31
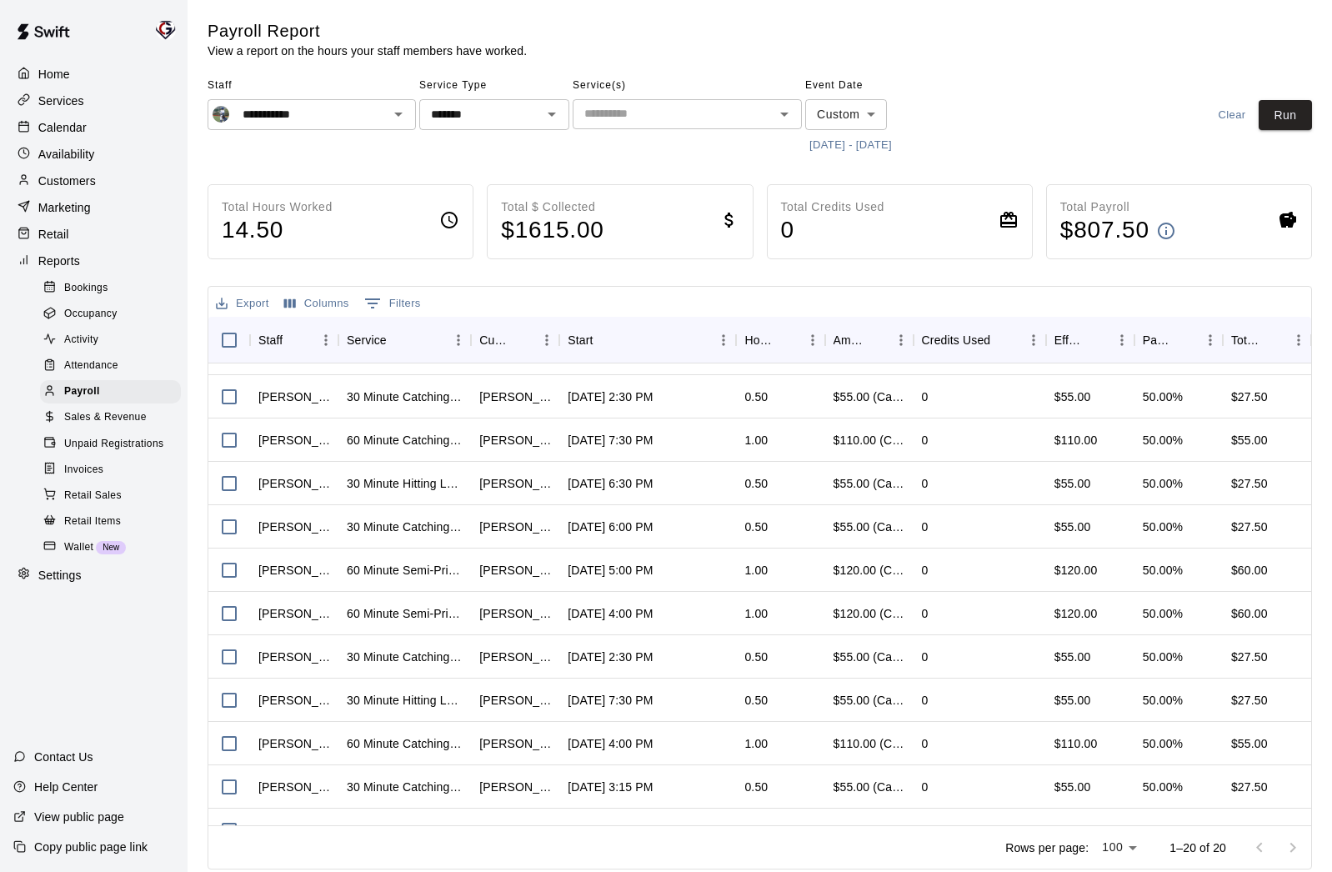
scroll to position [405, 0]
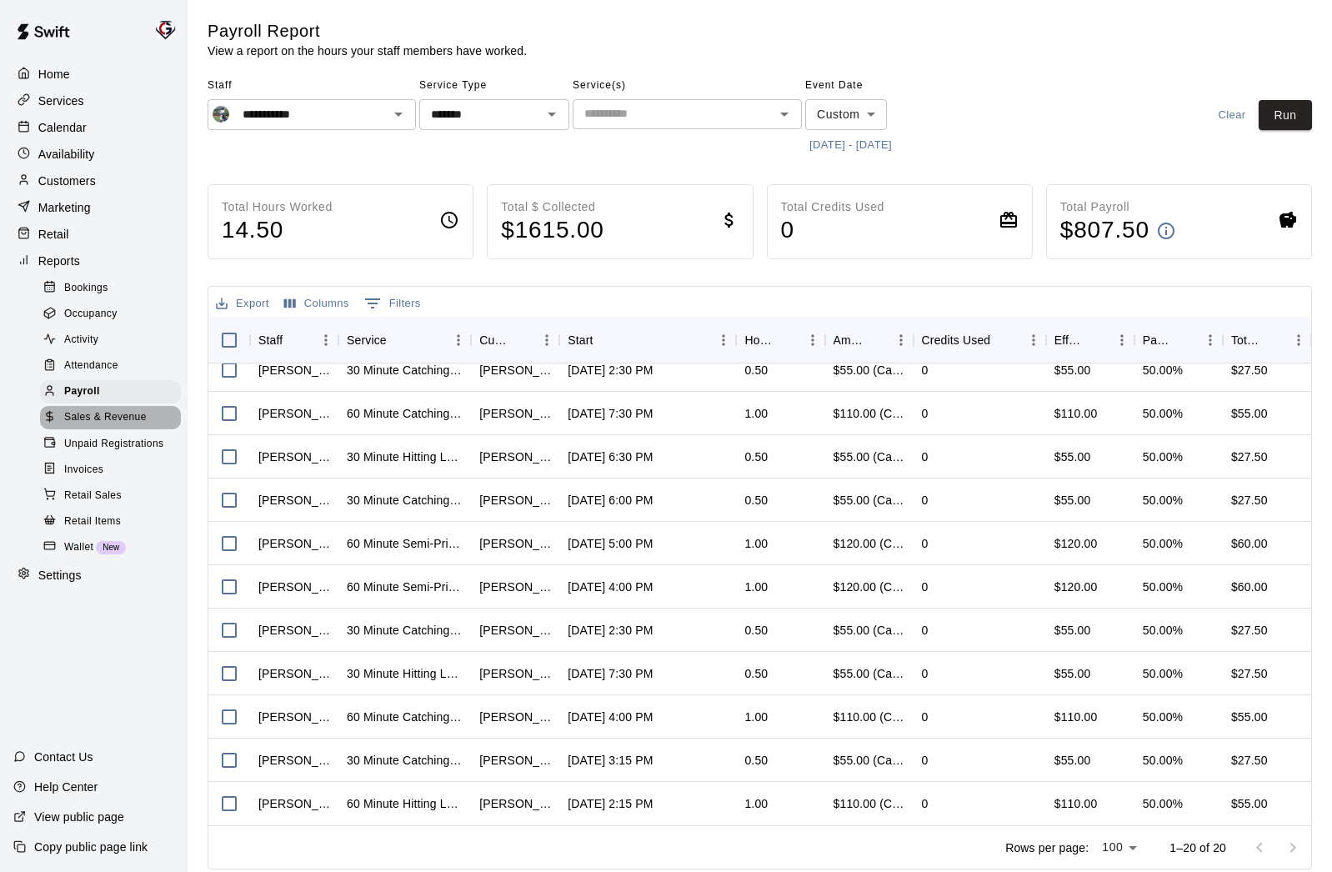
click at [117, 419] on span "Sales & Revenue" at bounding box center [105, 417] width 83 height 17
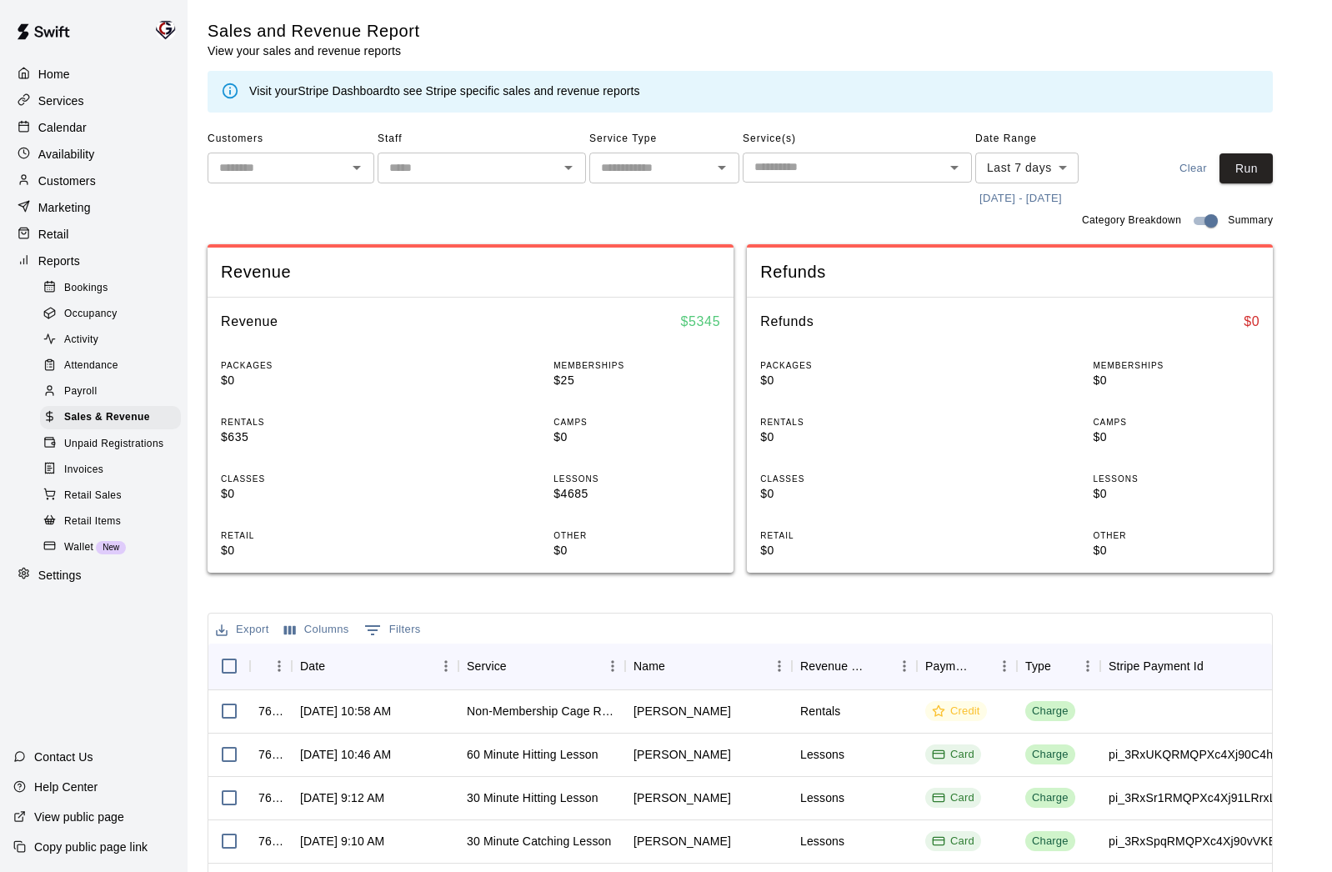
click at [706, 169] on input "text" at bounding box center [650, 168] width 113 height 21
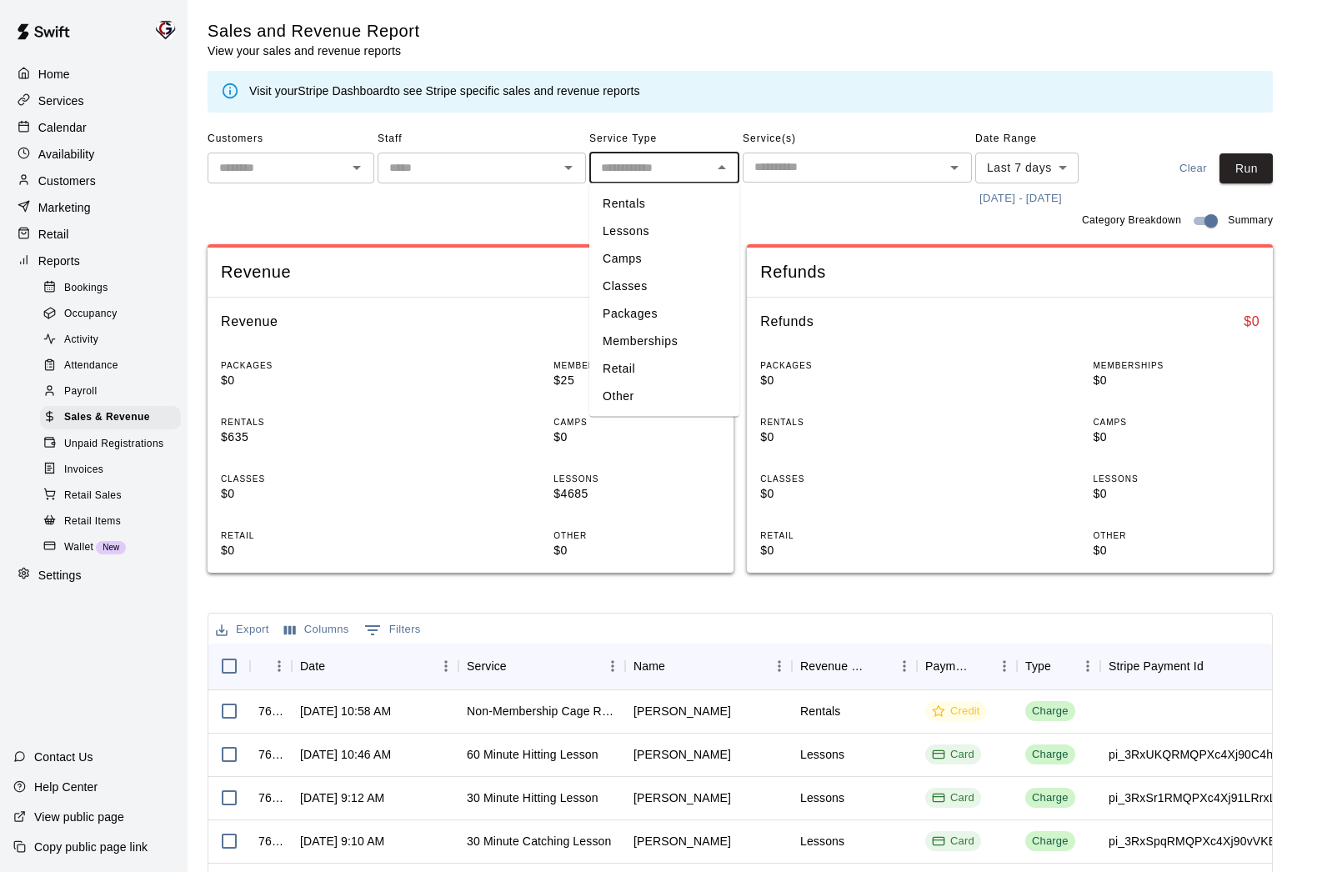
click at [647, 343] on li "Memberships" at bounding box center [664, 342] width 150 height 28
type input "**********"
click at [1066, 195] on button "[DATE] - [DATE]" at bounding box center [1020, 199] width 91 height 26
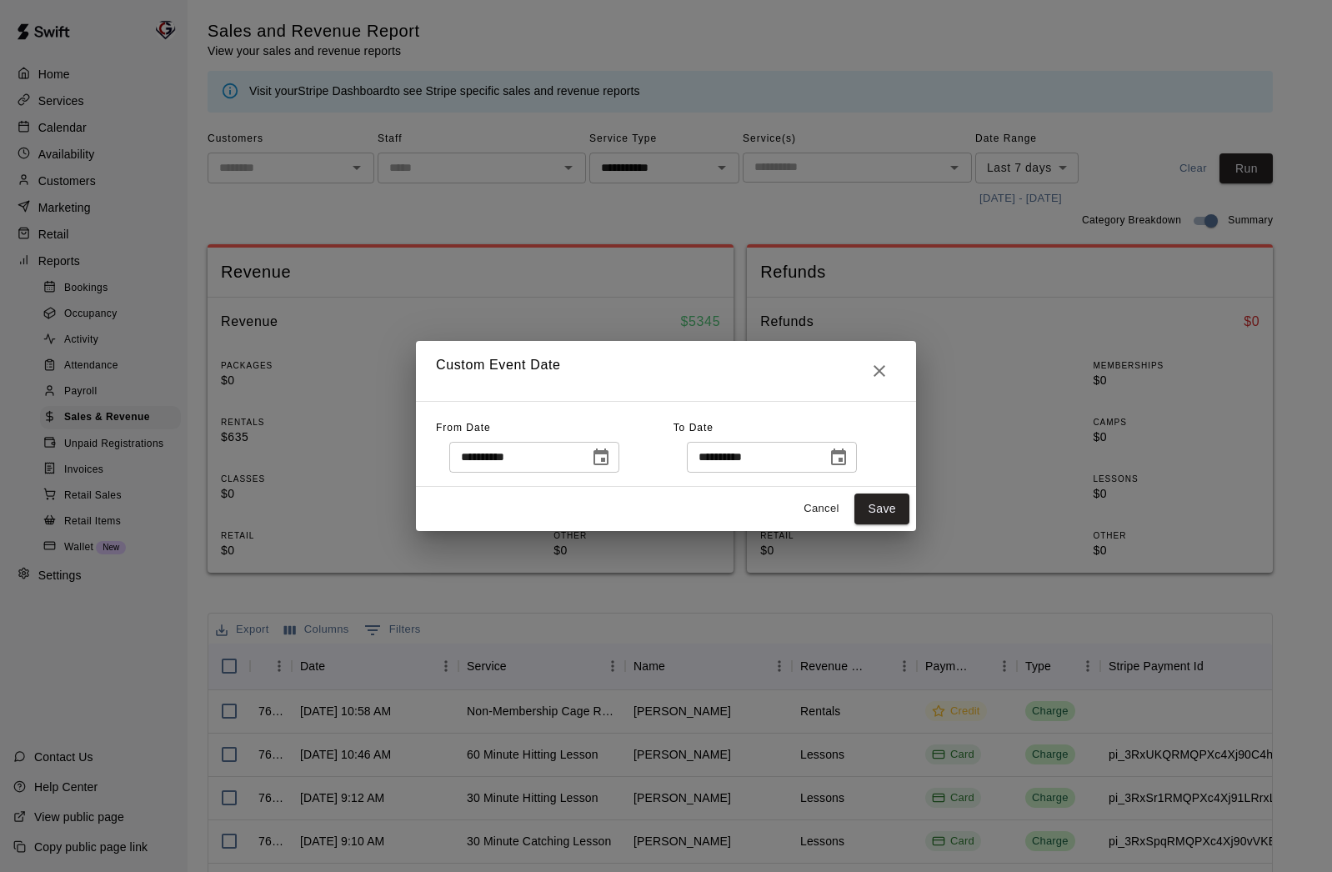
click at [604, 458] on icon "Choose date, selected date is Aug 11, 2025" at bounding box center [601, 458] width 20 height 20
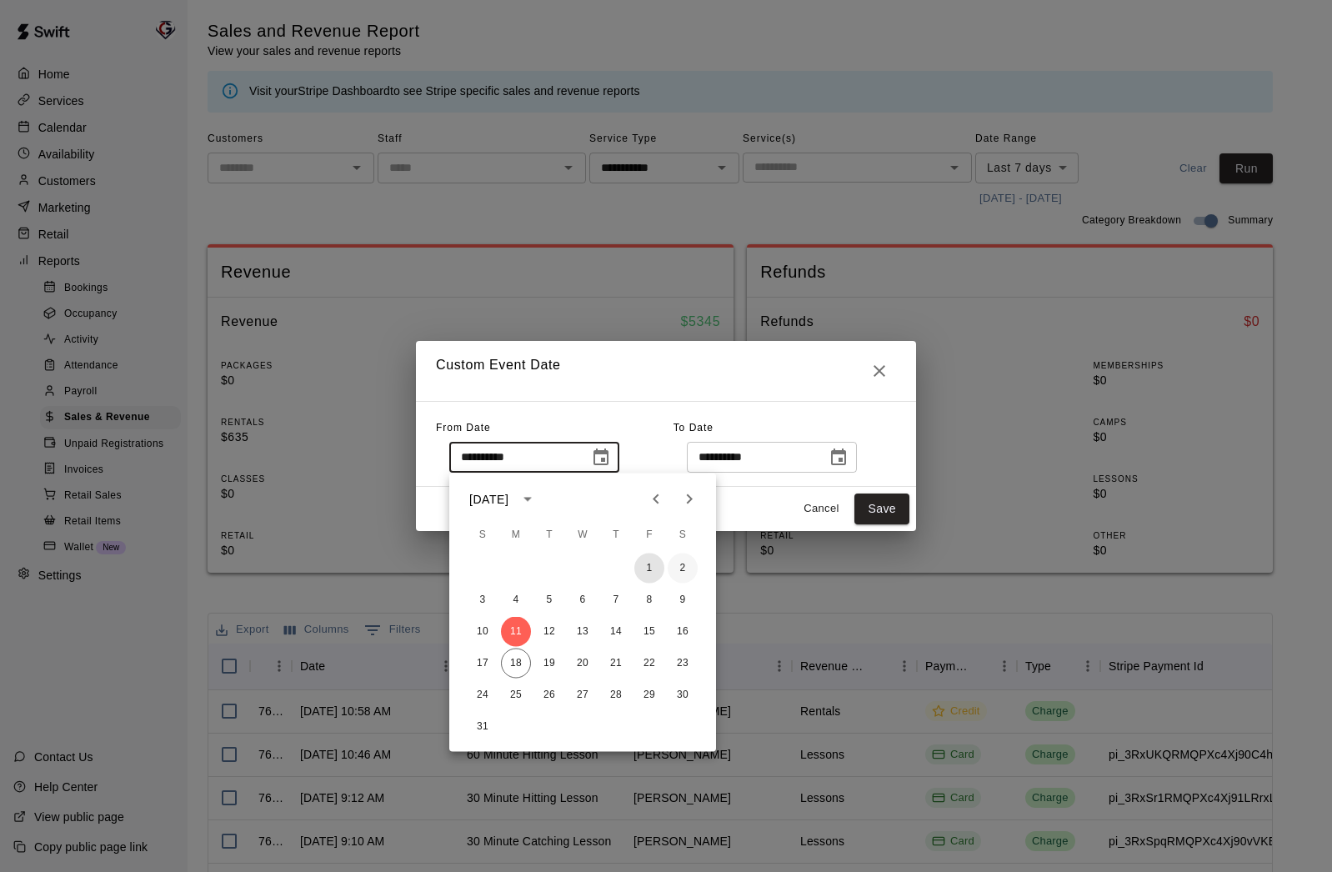
drag, startPoint x: 648, startPoint y: 570, endPoint x: 674, endPoint y: 555, distance: 30.6
click at [649, 569] on button "1" at bounding box center [649, 568] width 30 height 30
type input "**********"
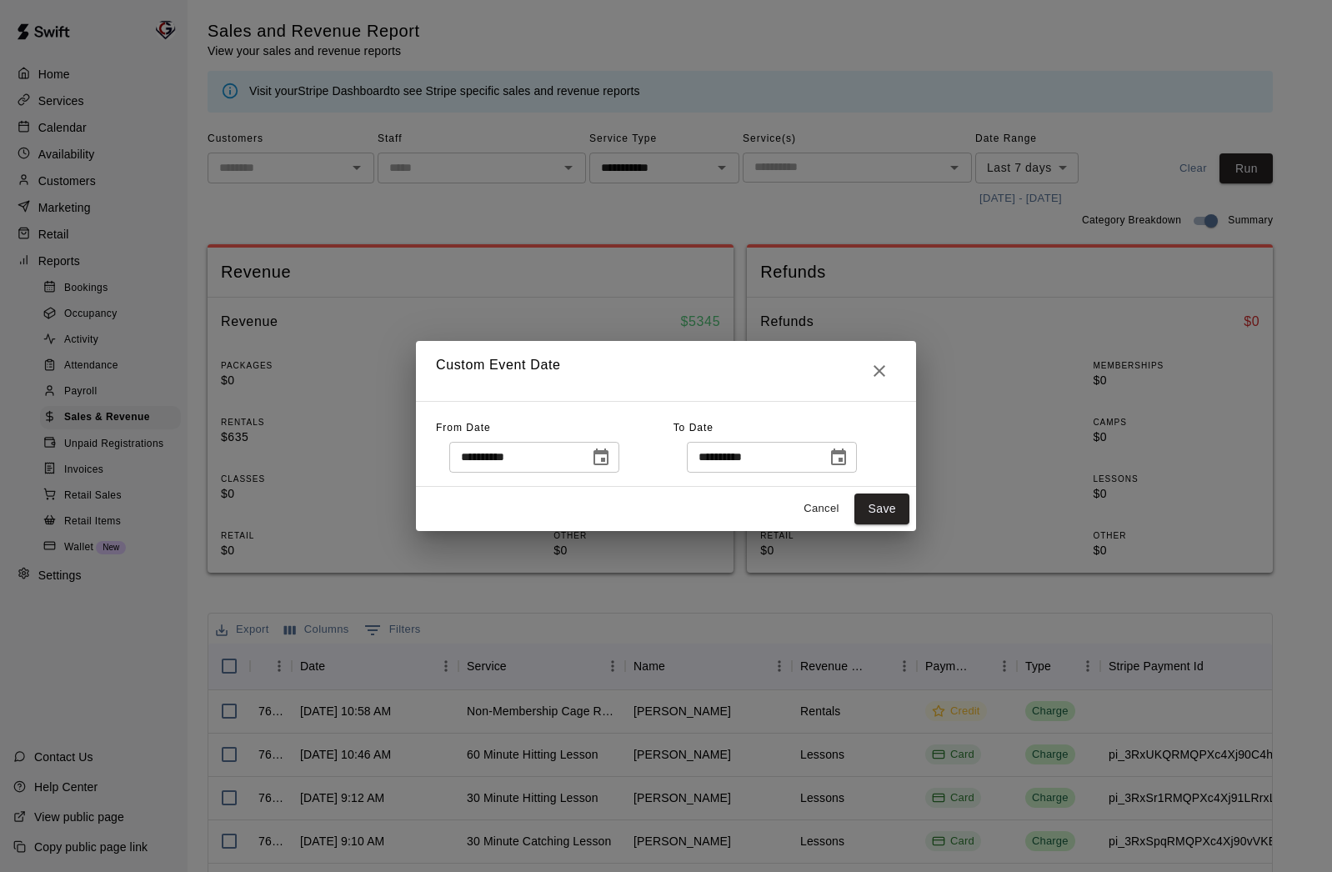
click at [849, 463] on icon "Choose date, selected date is Aug 18, 2025" at bounding box center [839, 458] width 20 height 20
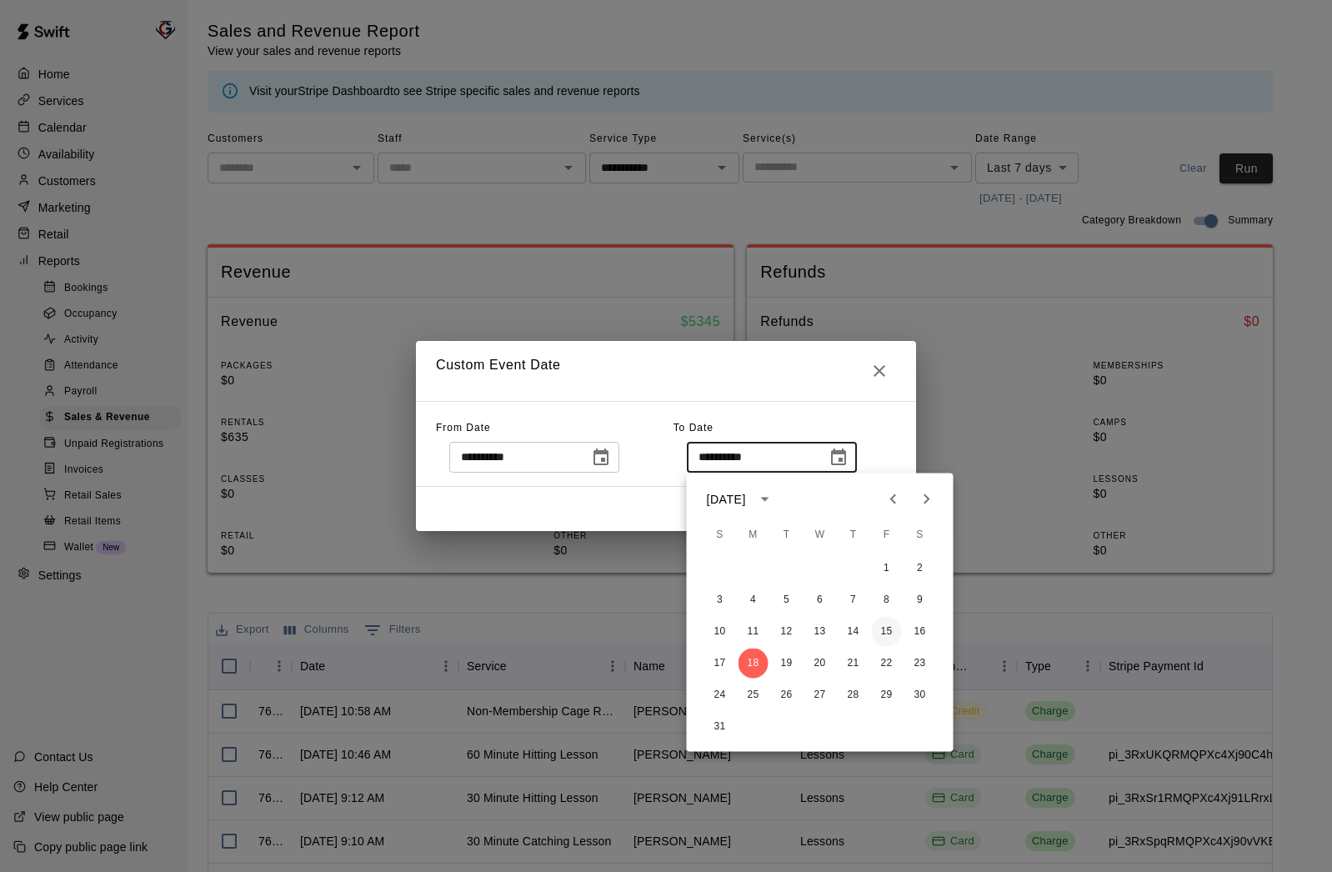
click at [882, 631] on button "15" at bounding box center [887, 632] width 30 height 30
type input "**********"
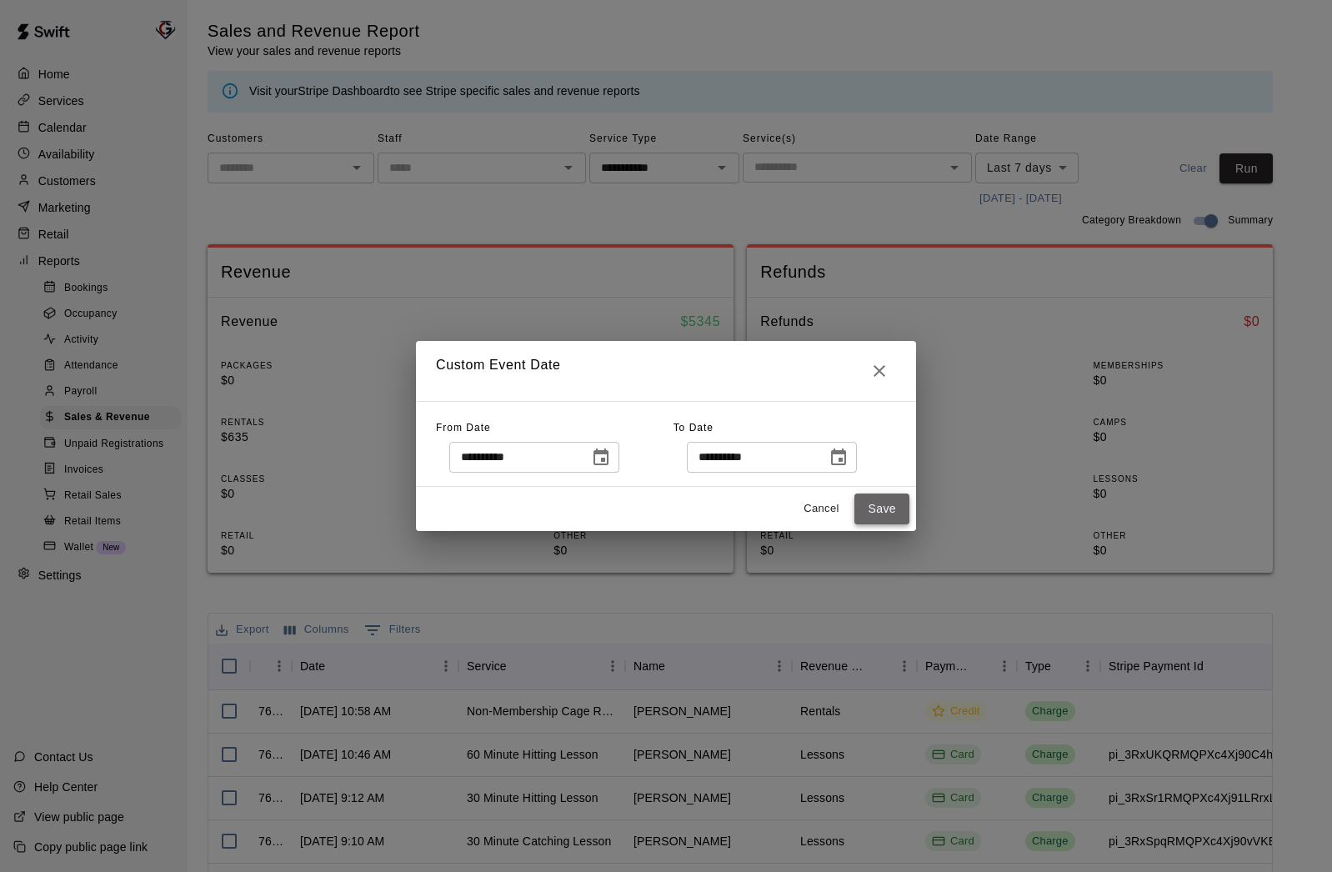
drag, startPoint x: 886, startPoint y: 509, endPoint x: 873, endPoint y: 519, distance: 16.7
click at [886, 509] on button "Save" at bounding box center [881, 508] width 55 height 31
type input "******"
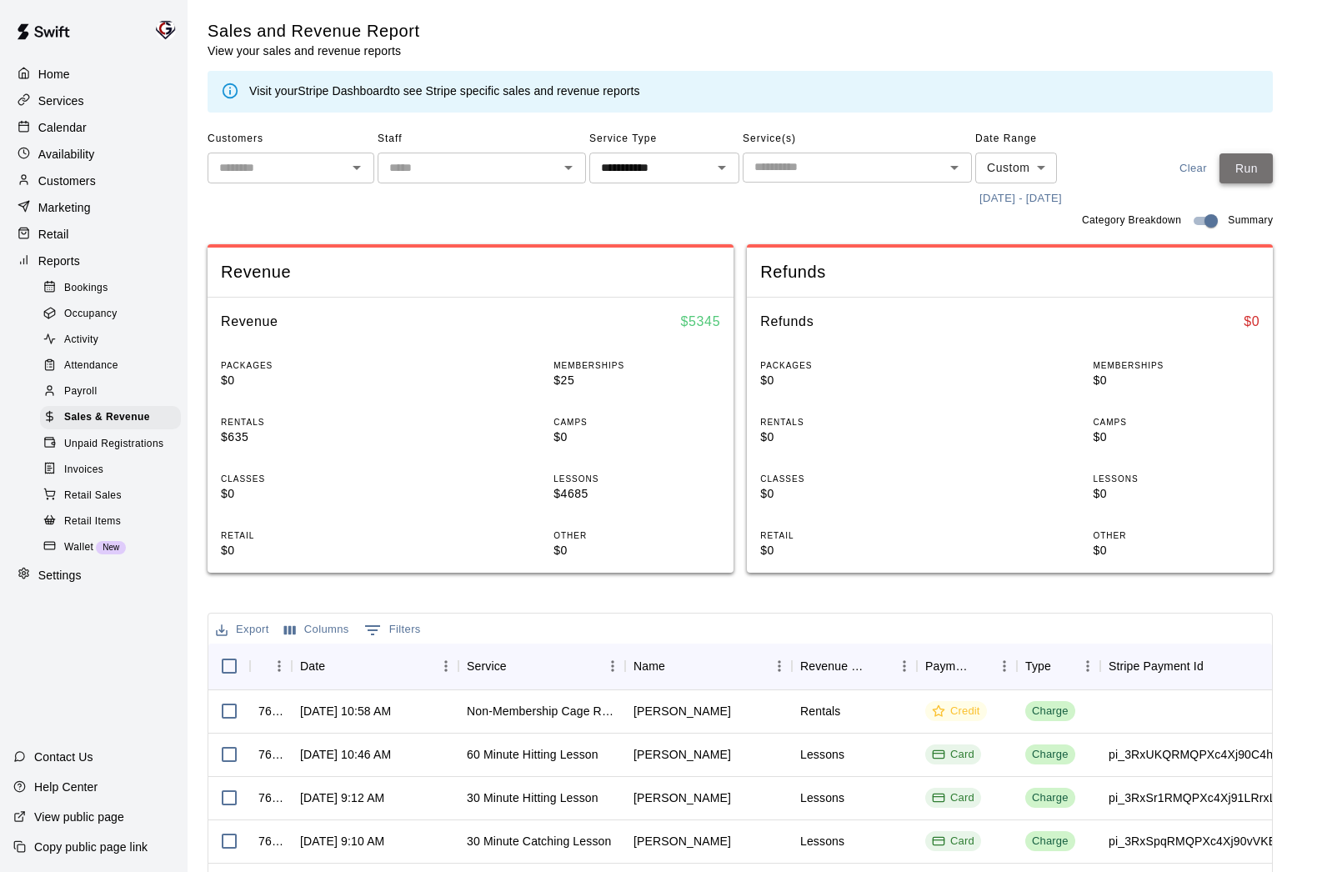
click at [1233, 164] on button "Run" at bounding box center [1246, 168] width 53 height 31
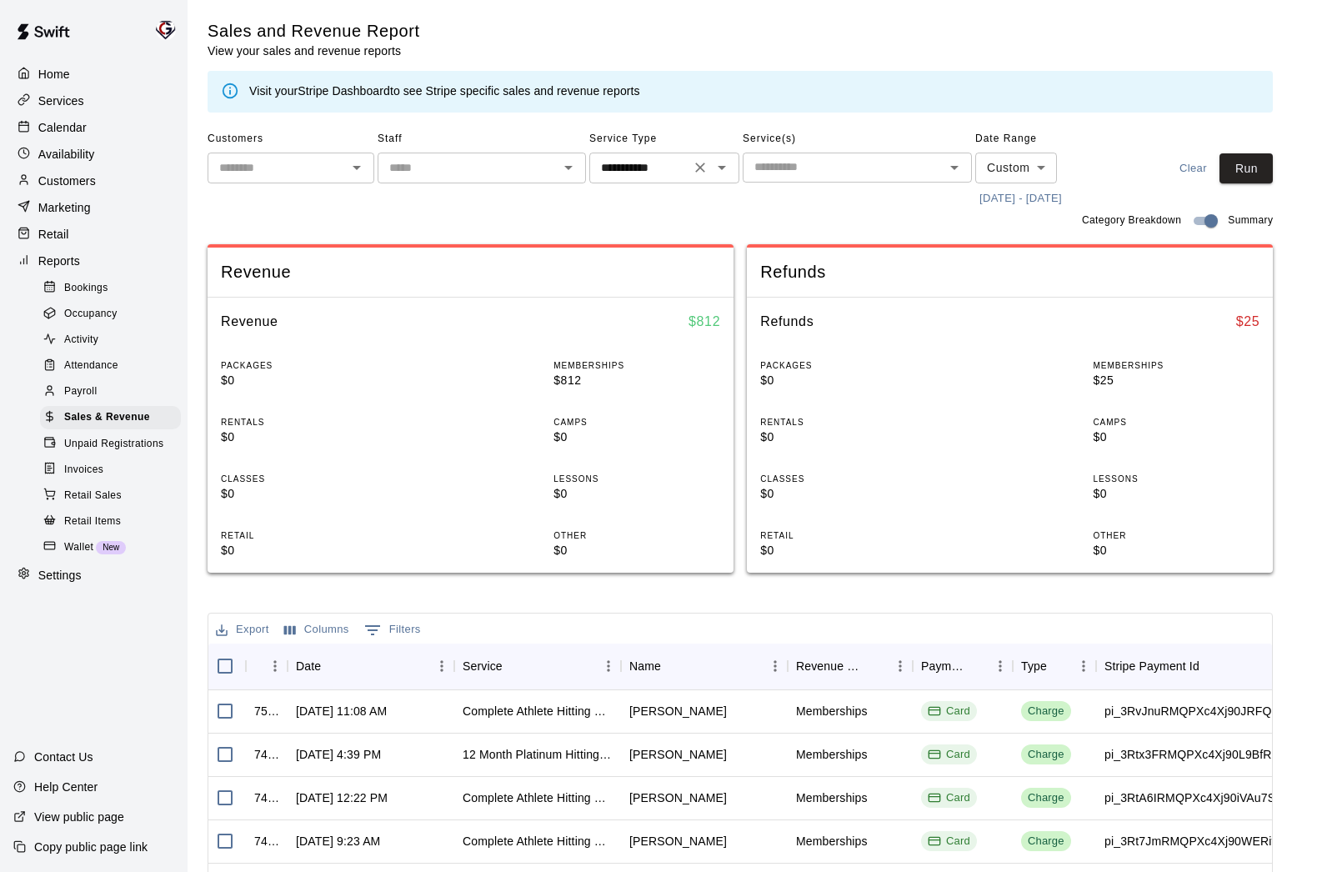
click at [721, 171] on icon "Open" at bounding box center [722, 168] width 20 height 20
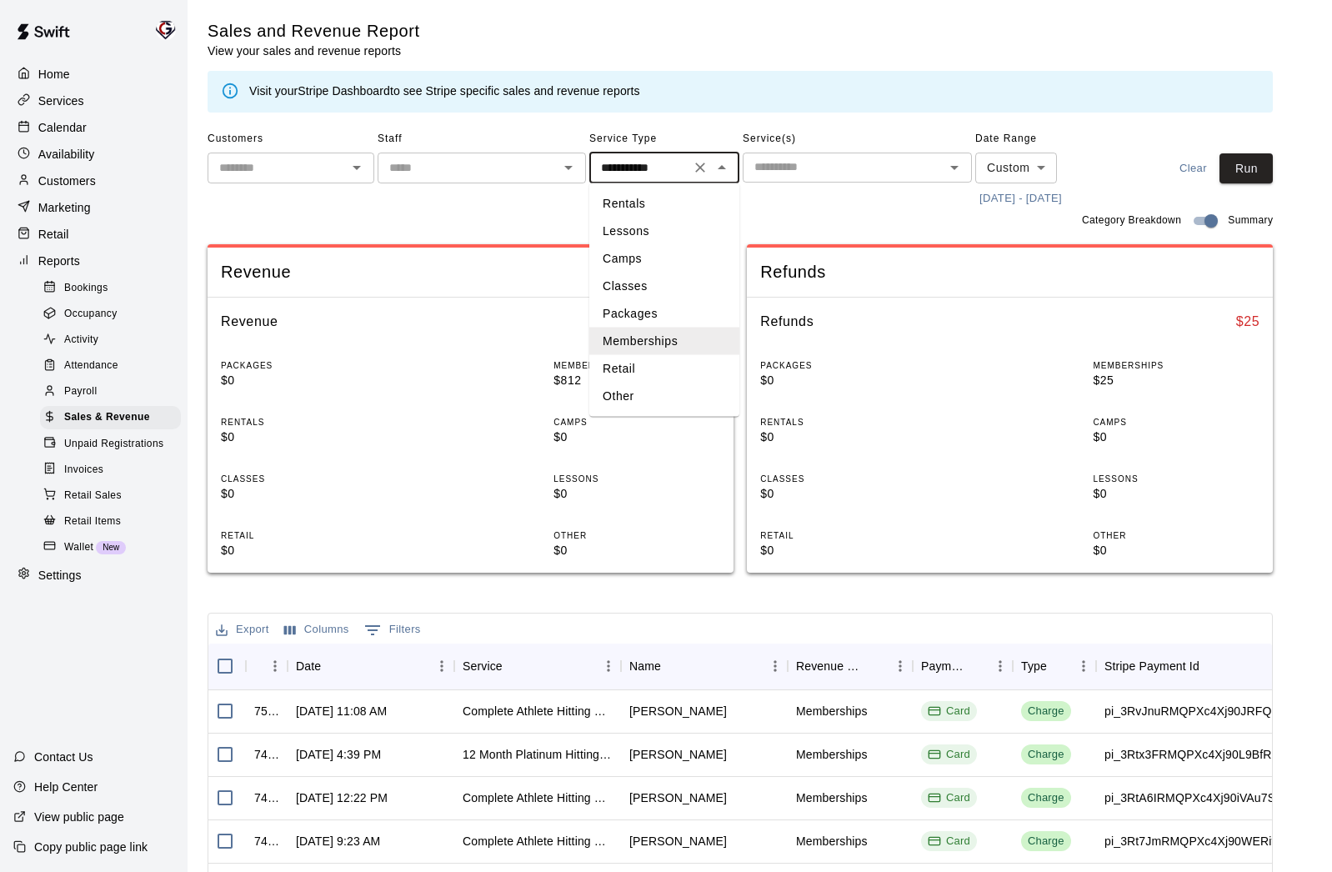
click at [636, 202] on li "Rentals" at bounding box center [664, 204] width 150 height 28
type input "*******"
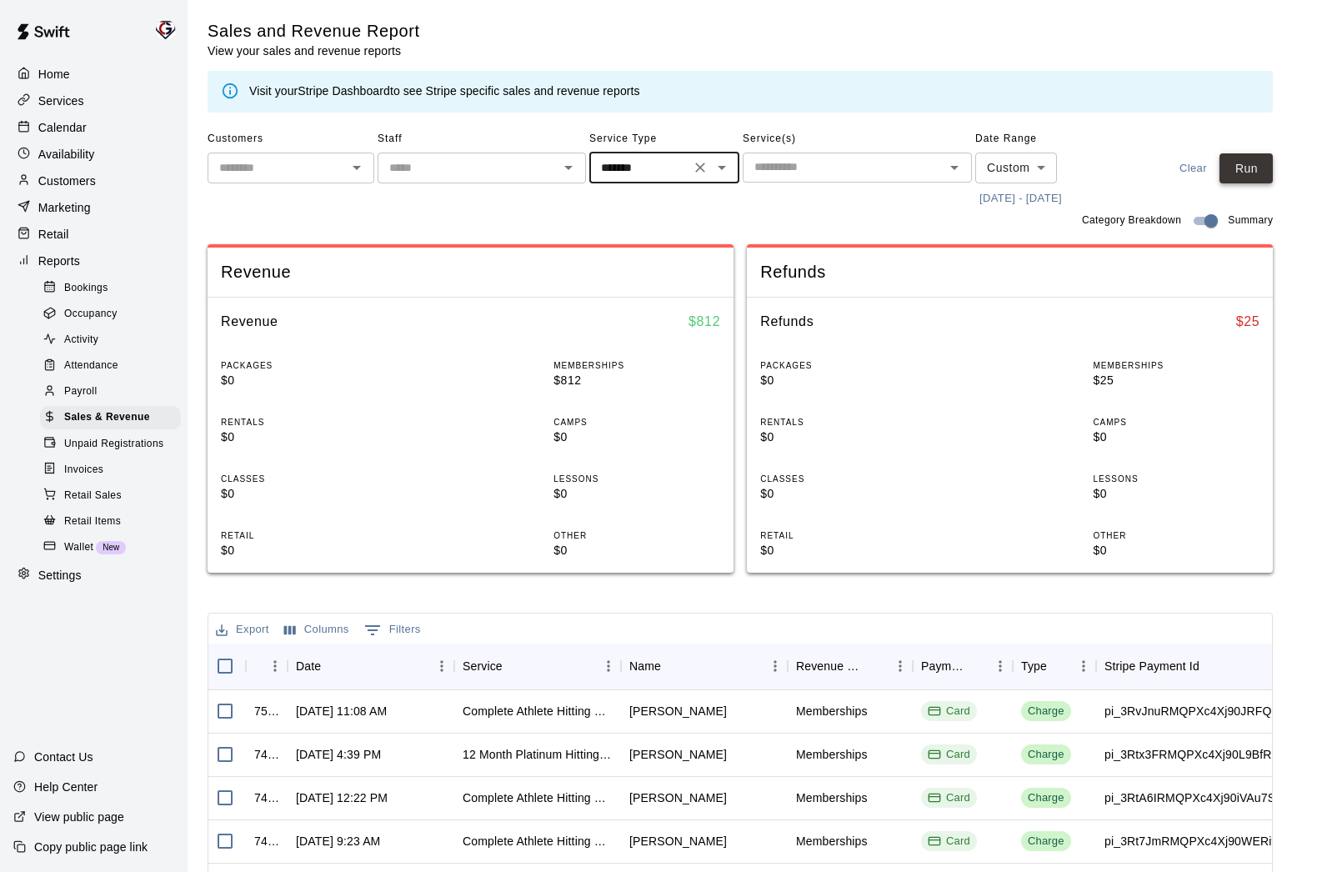
click at [1248, 163] on button "Run" at bounding box center [1246, 168] width 53 height 31
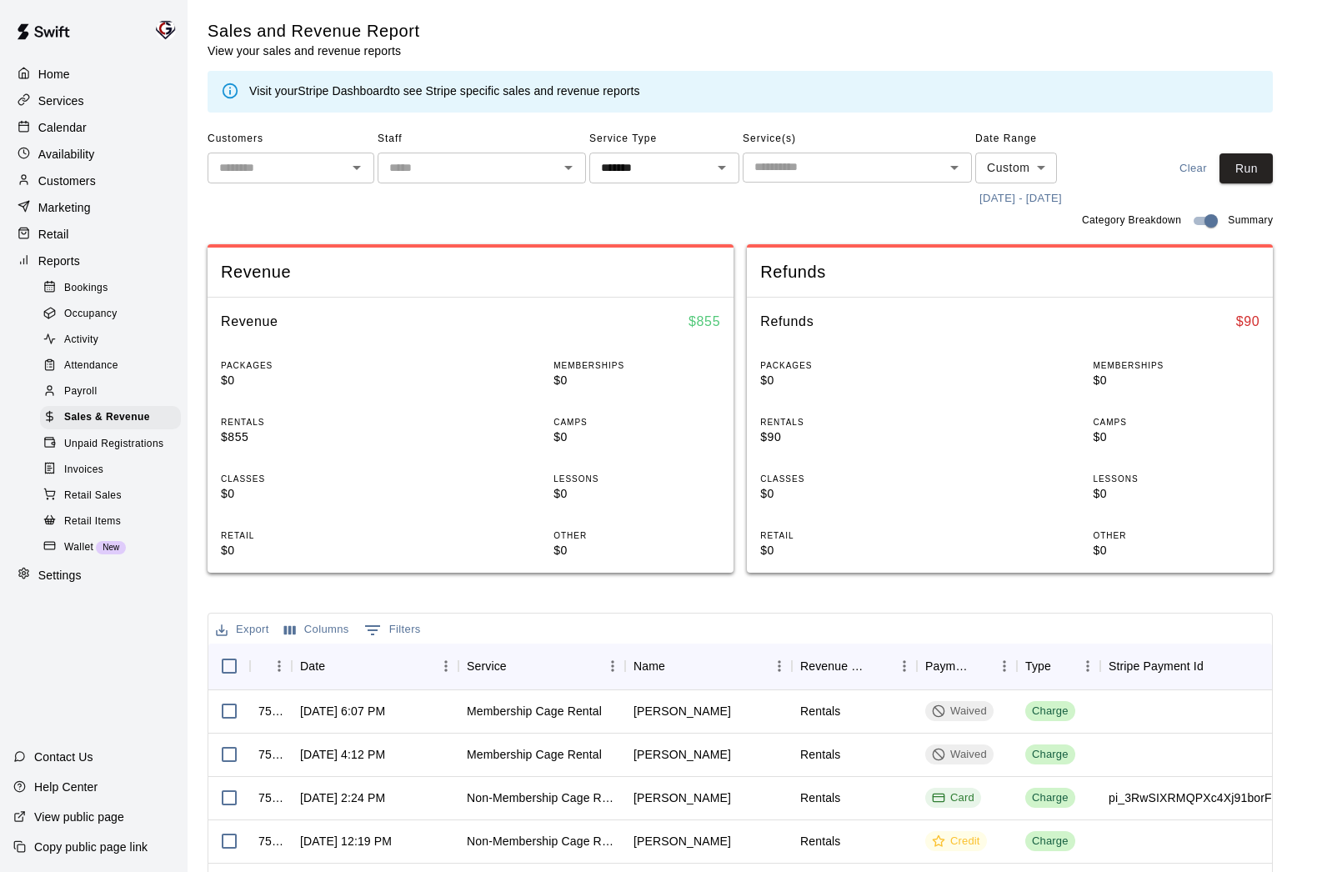
click at [78, 391] on span "Payroll" at bounding box center [80, 391] width 33 height 17
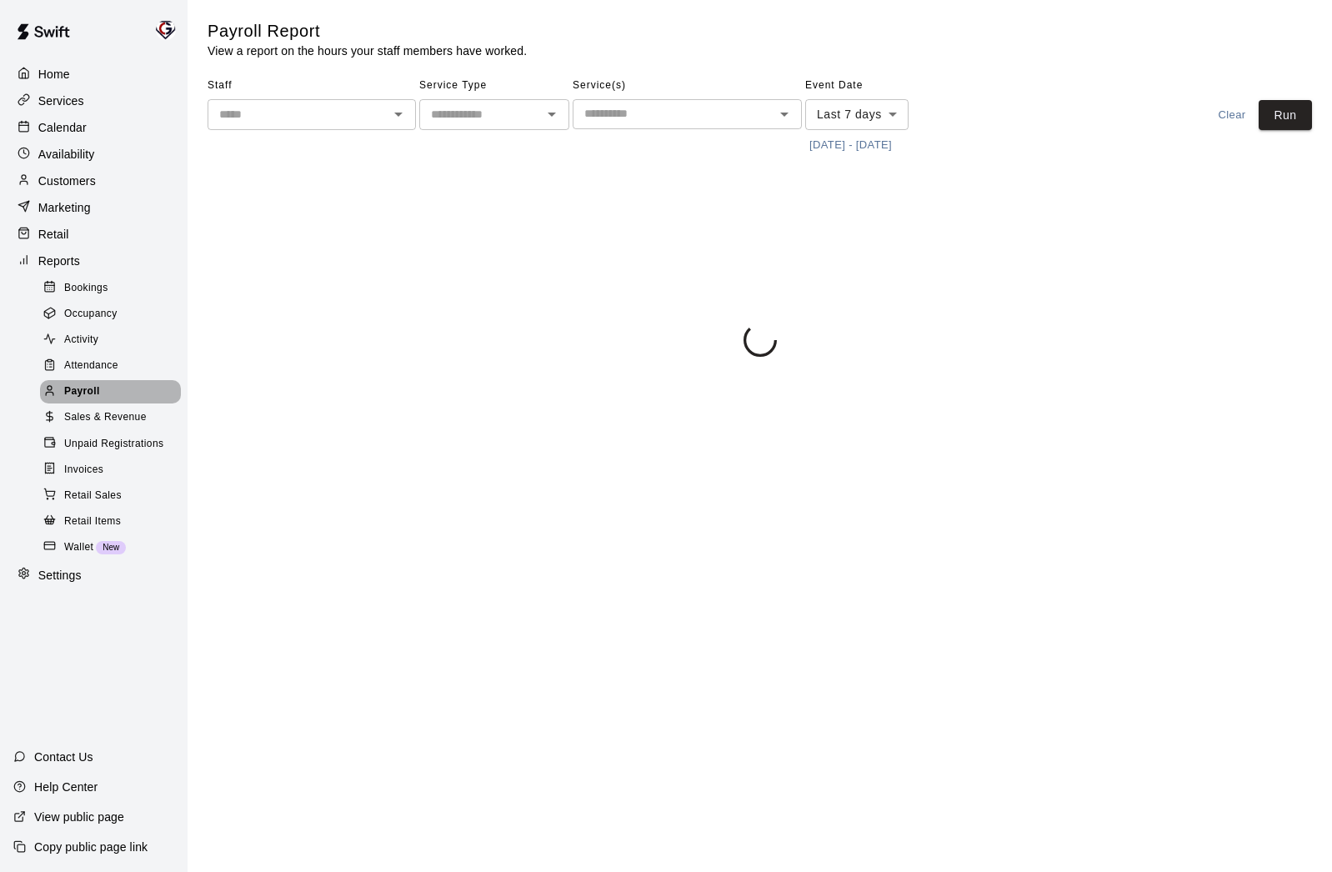
click at [78, 391] on span "Payroll" at bounding box center [82, 391] width 36 height 17
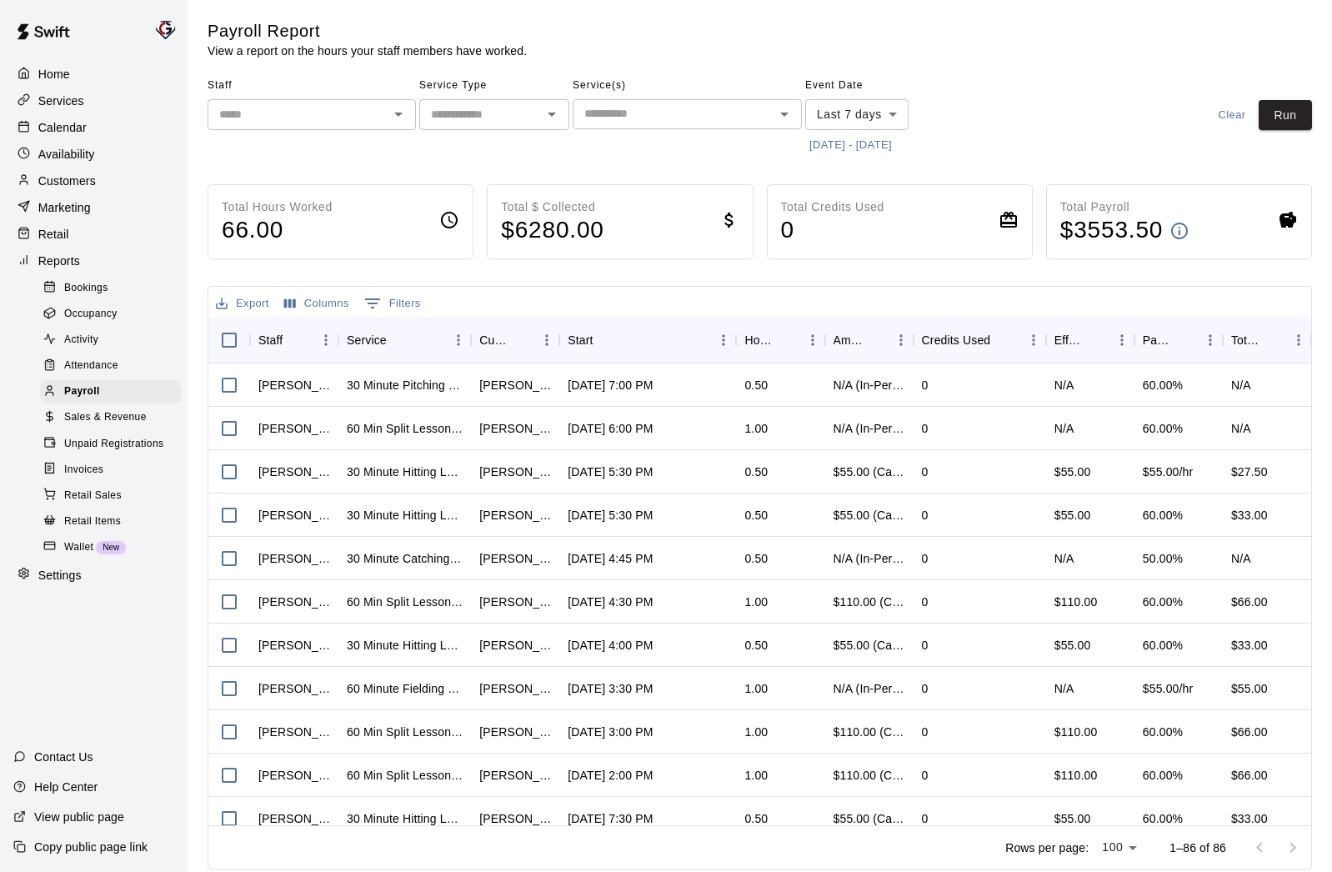
click at [67, 98] on p "Services" at bounding box center [61, 101] width 46 height 17
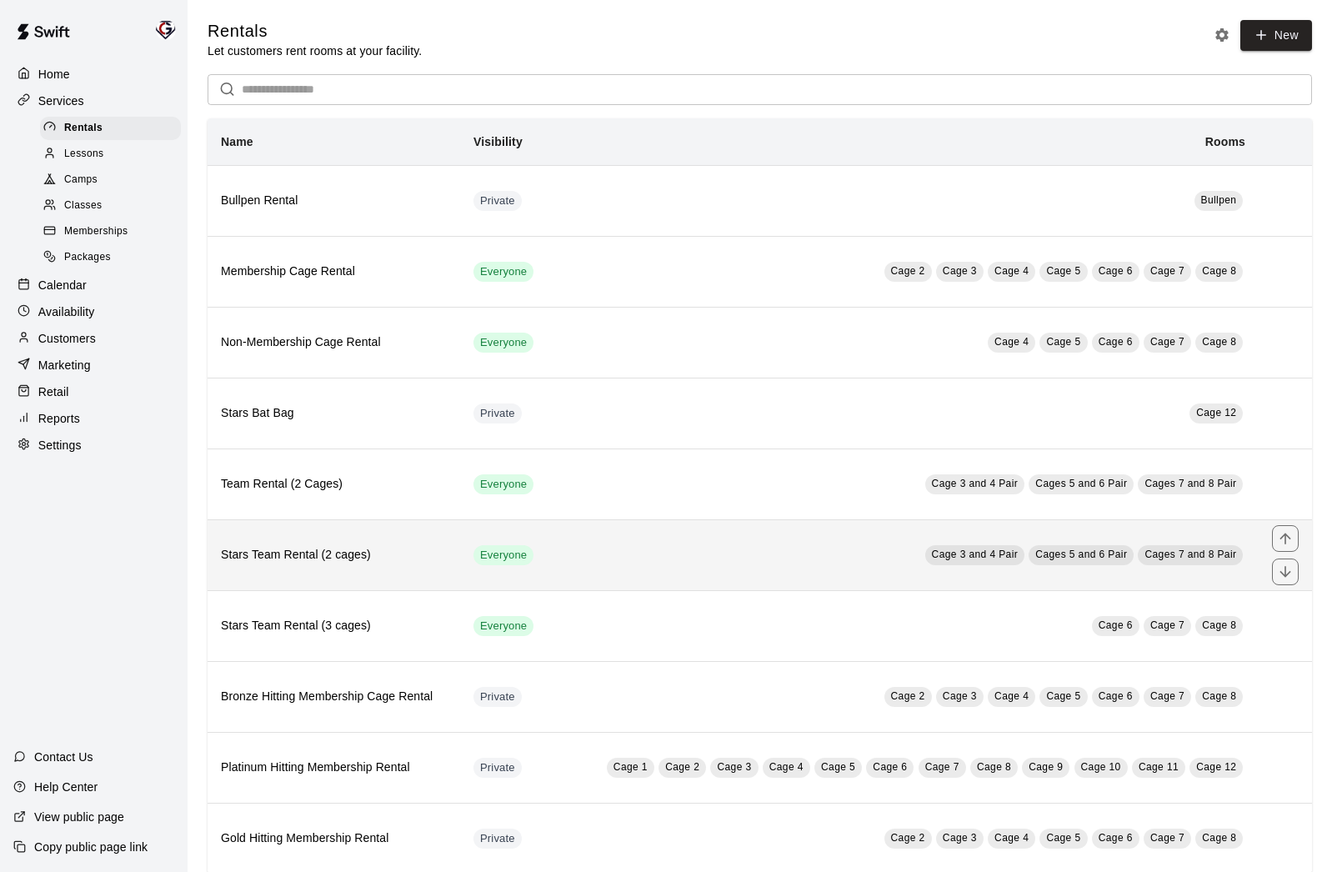
scroll to position [36, 0]
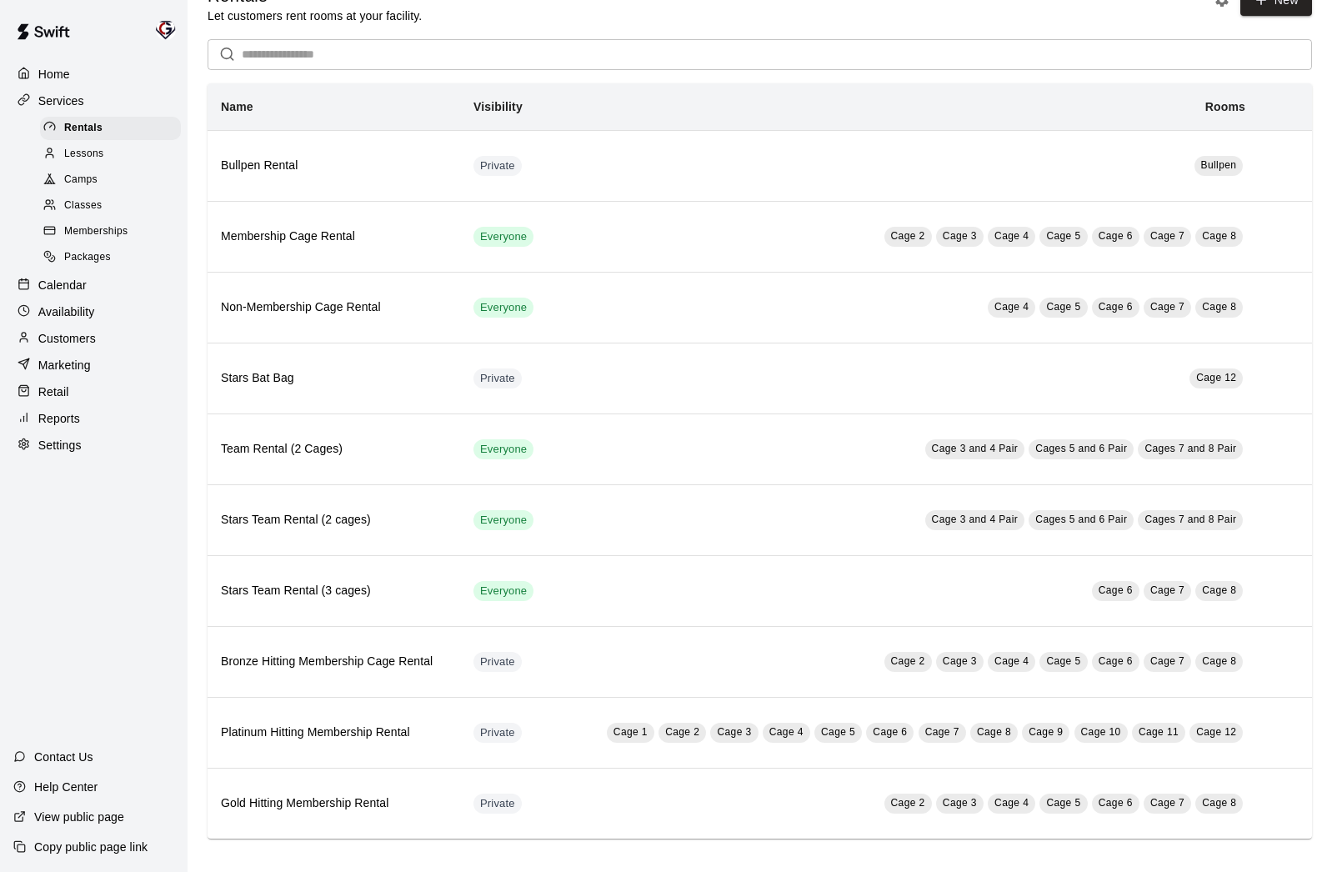
click at [77, 151] on span "Lessons" at bounding box center [84, 154] width 40 height 17
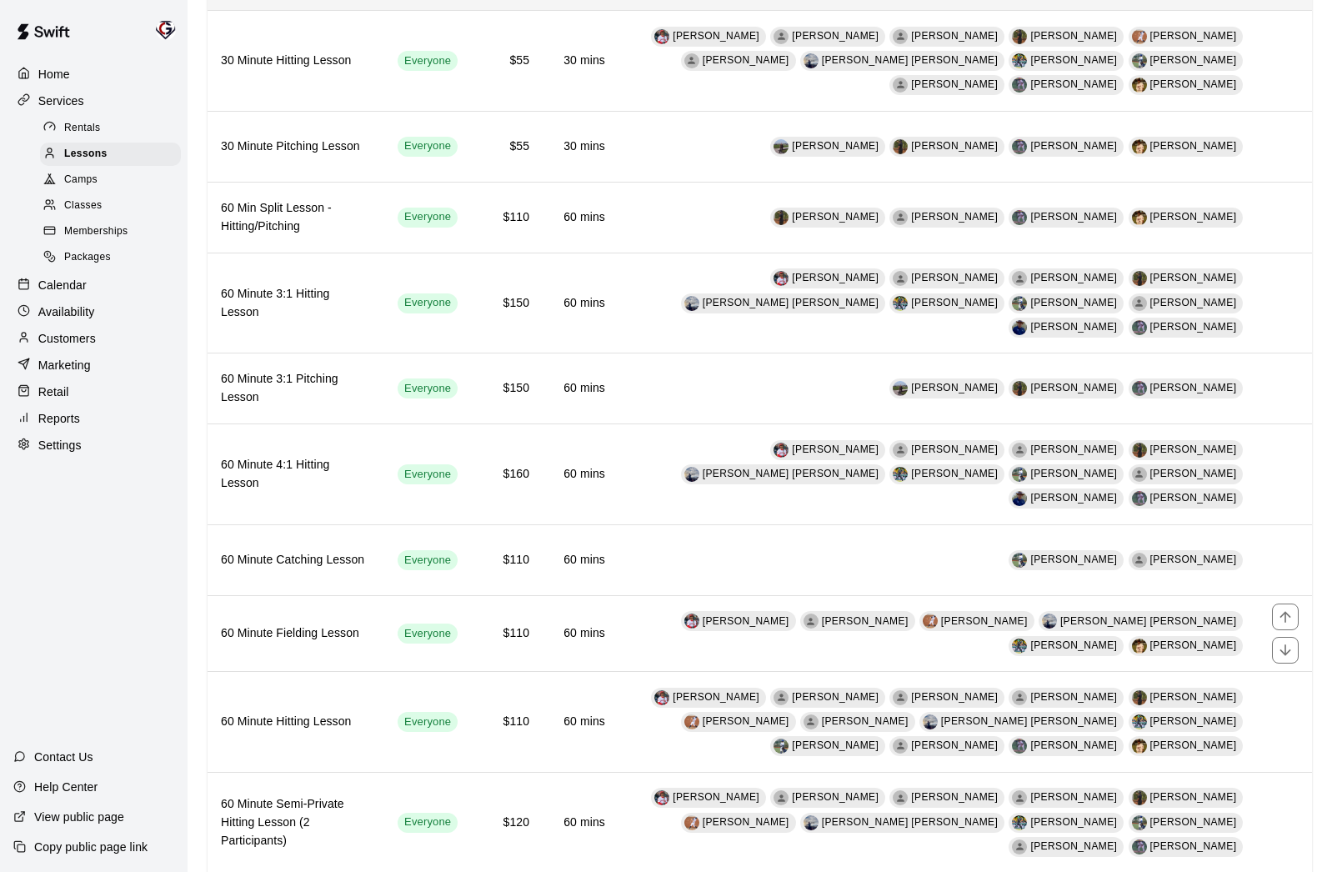
scroll to position [319, 0]
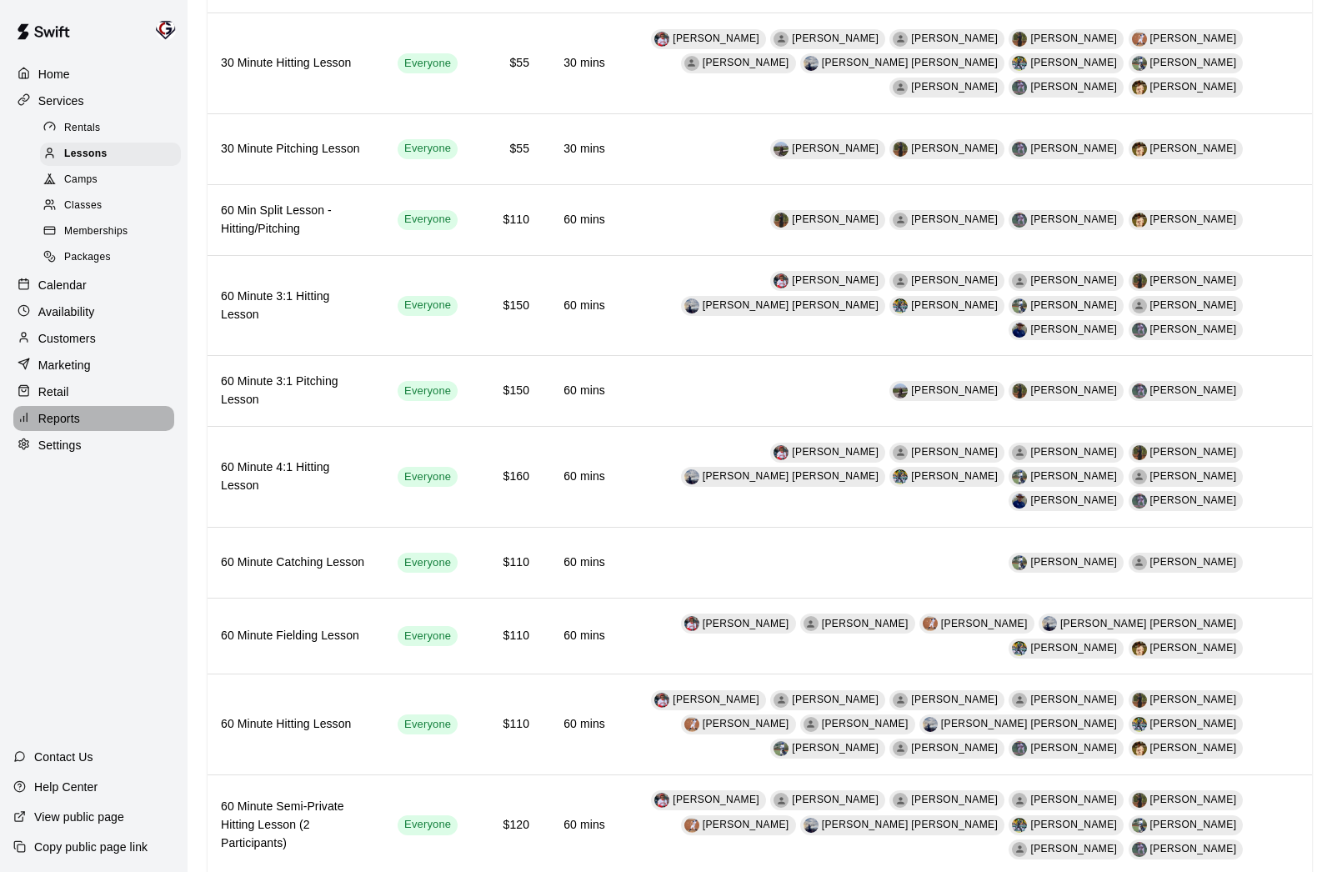
click at [59, 419] on p "Reports" at bounding box center [59, 418] width 42 height 17
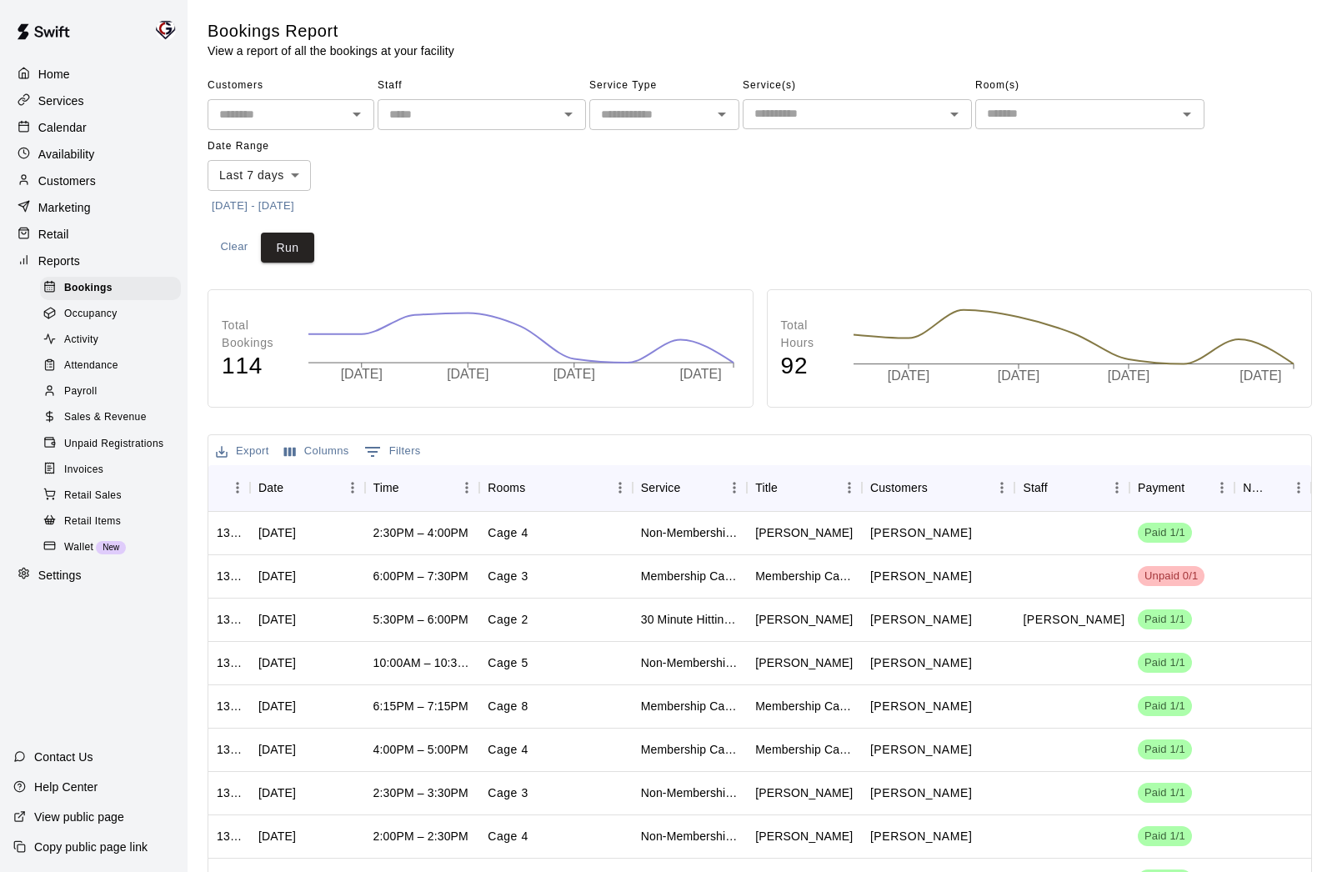
click at [80, 395] on span "Payroll" at bounding box center [80, 391] width 33 height 17
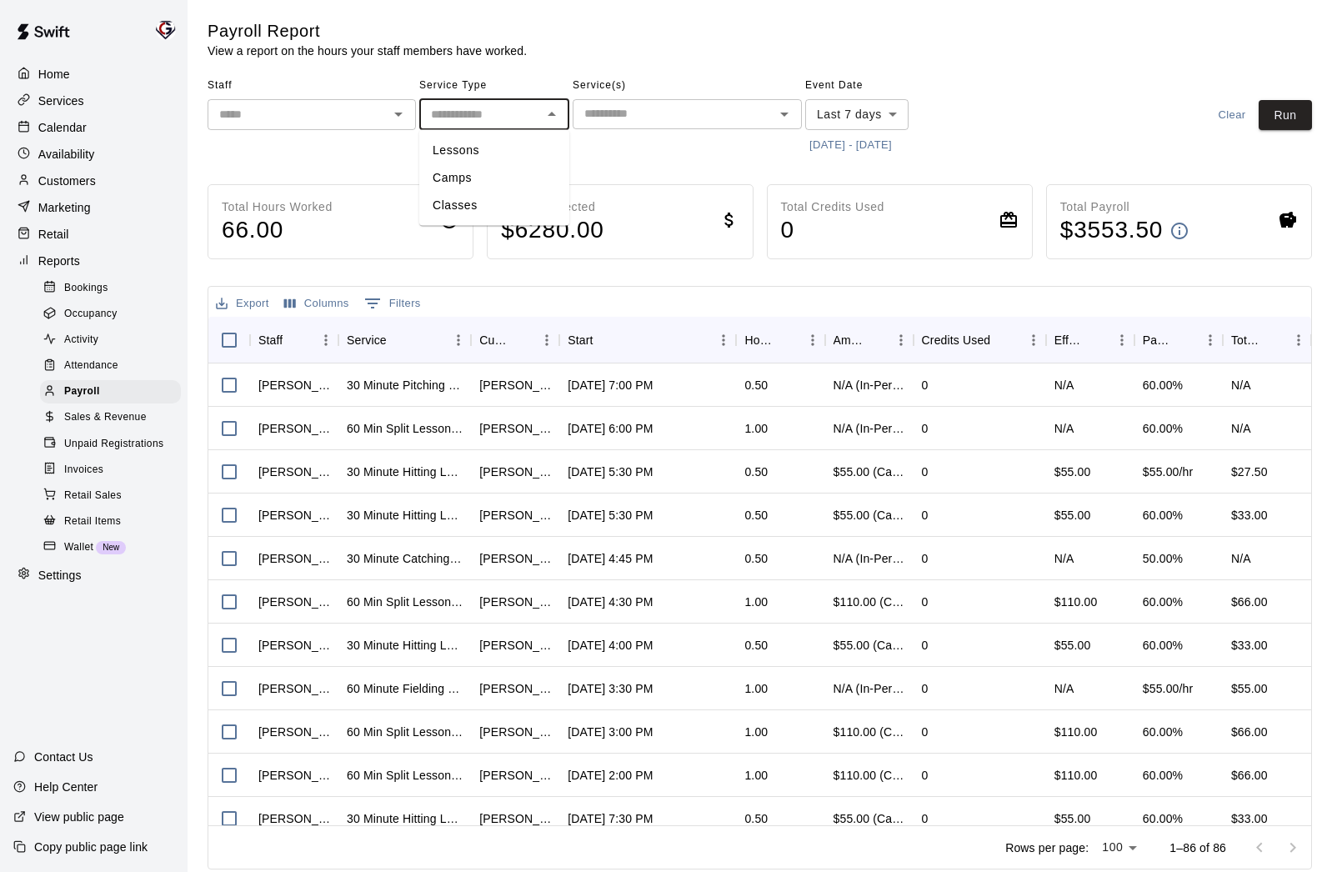
click at [514, 118] on input "text" at bounding box center [480, 114] width 113 height 21
click at [475, 147] on li "Lessons" at bounding box center [494, 151] width 150 height 28
type input "*******"
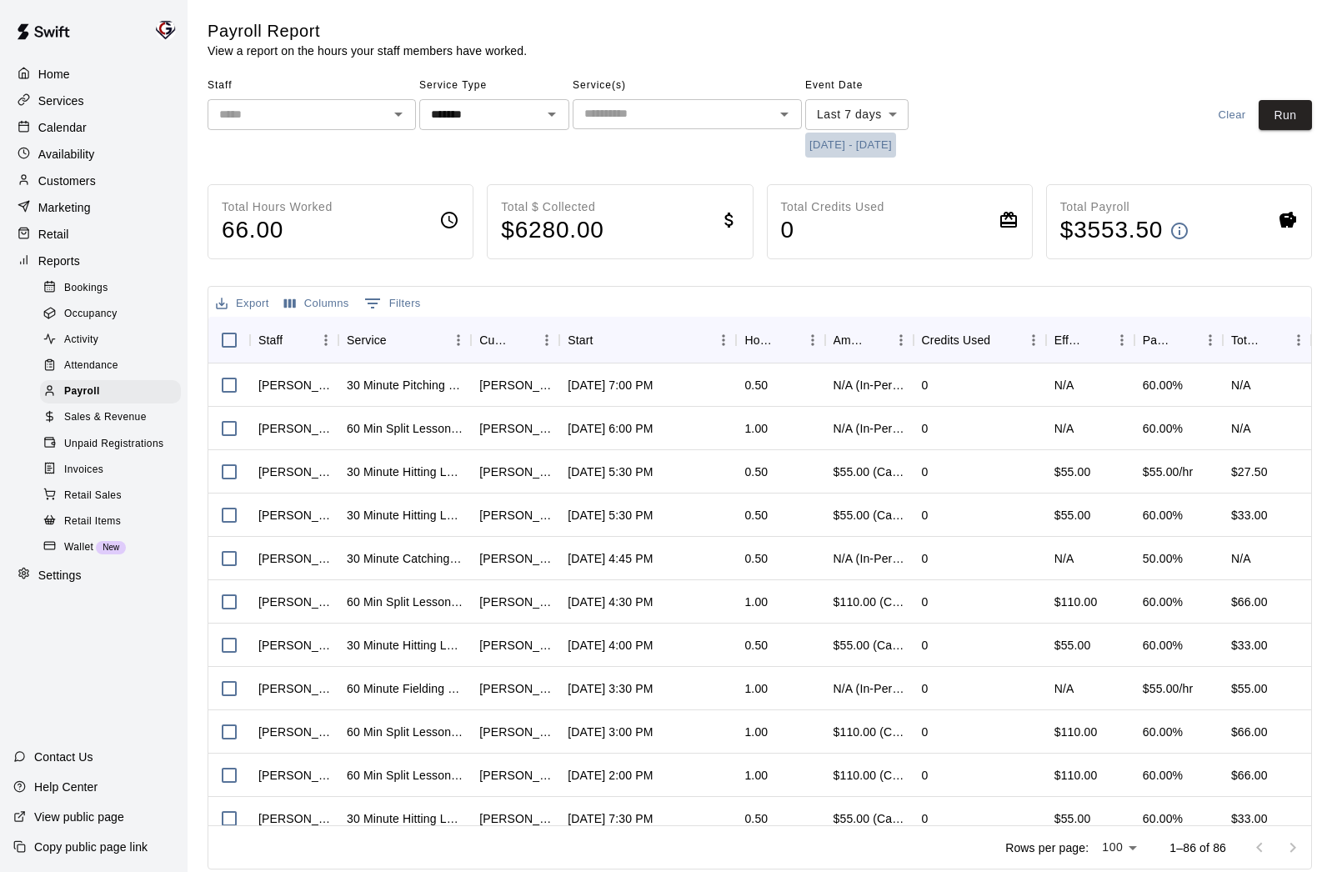
click at [849, 145] on button "[DATE] - [DATE]" at bounding box center [850, 146] width 91 height 26
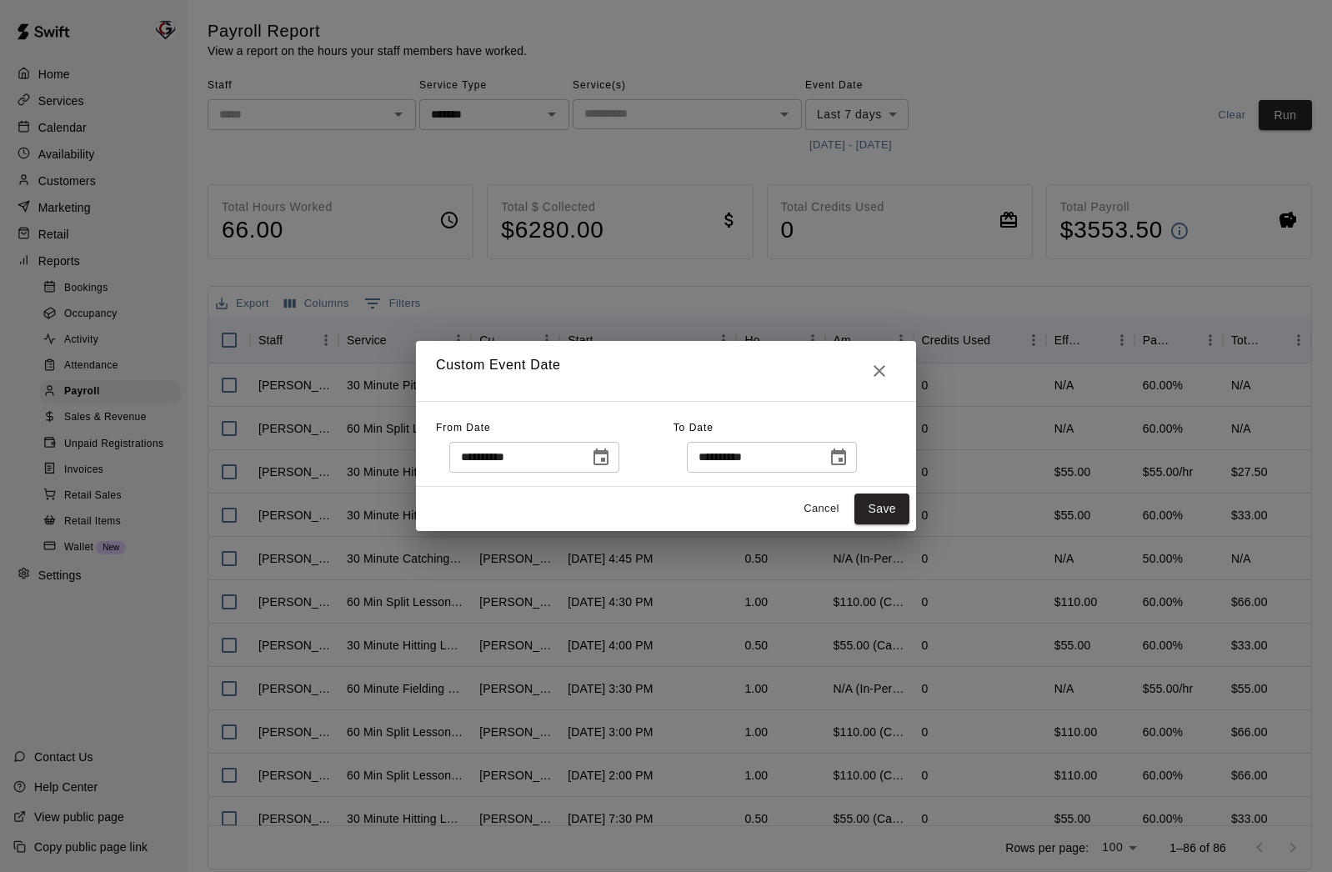
click at [606, 459] on icon "Choose date, selected date is Aug 11, 2025" at bounding box center [601, 456] width 15 height 17
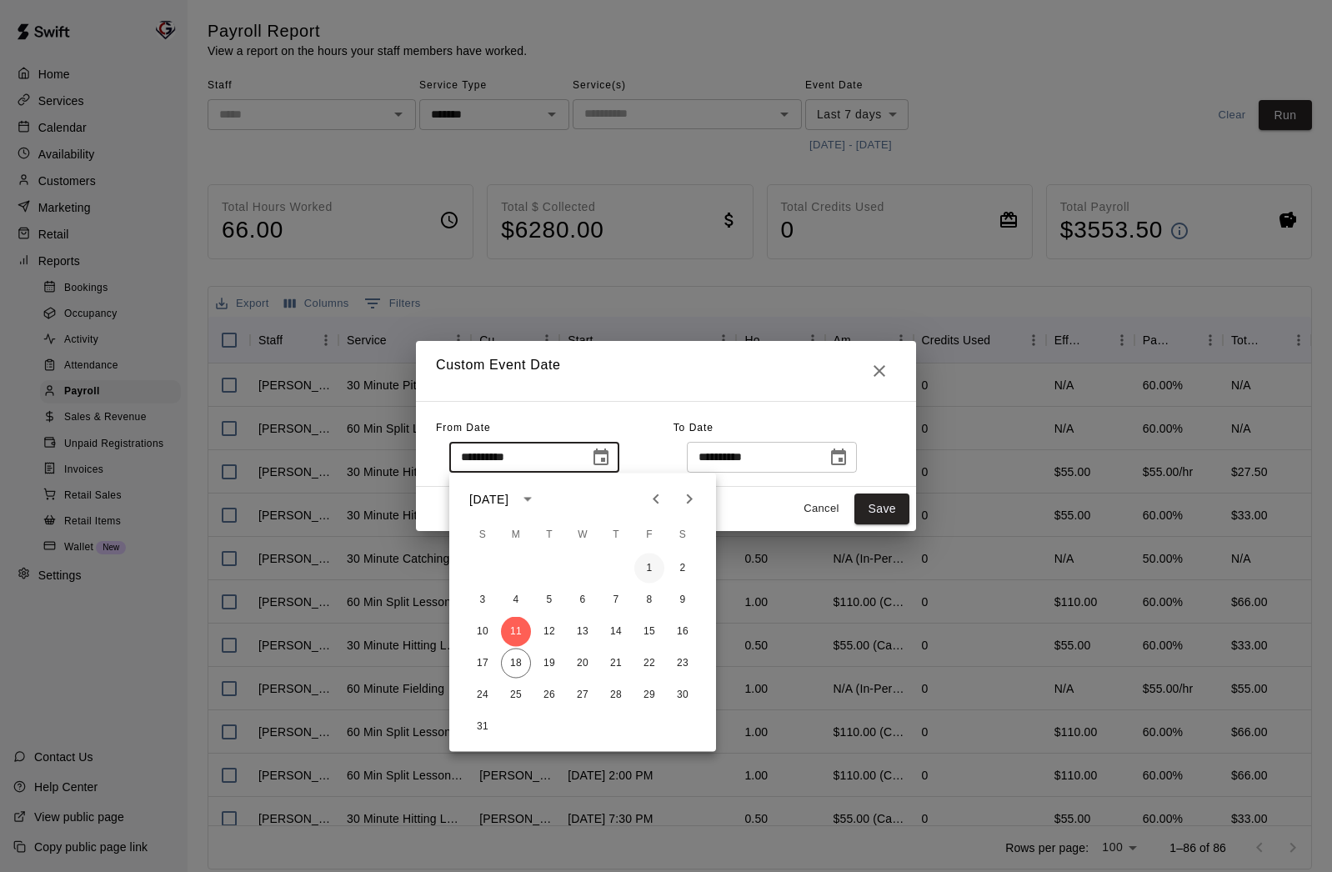
click at [640, 561] on button "1" at bounding box center [649, 568] width 30 height 30
type input "**********"
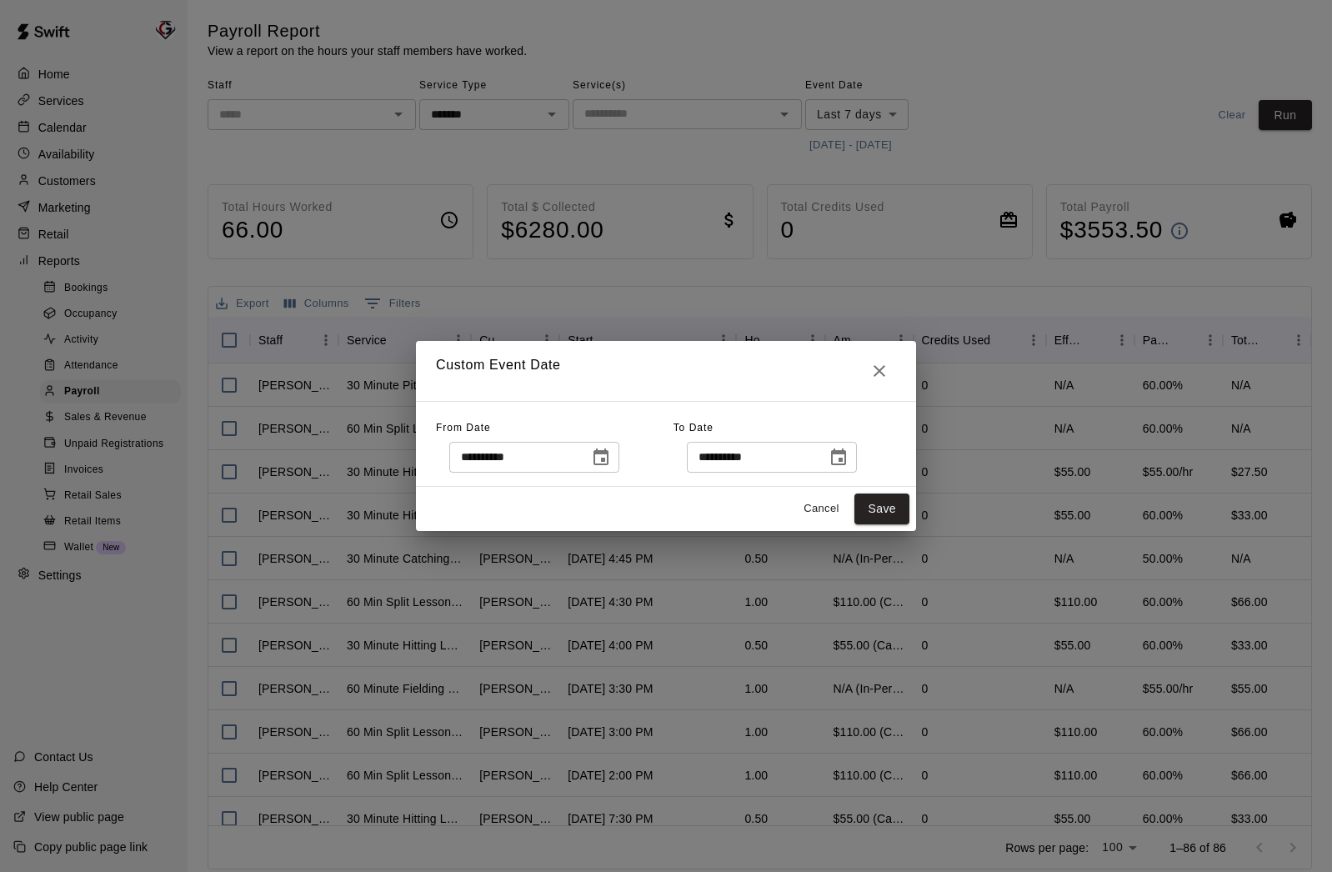
click at [832, 463] on button "Choose date, selected date is Aug 18, 2025" at bounding box center [838, 457] width 33 height 33
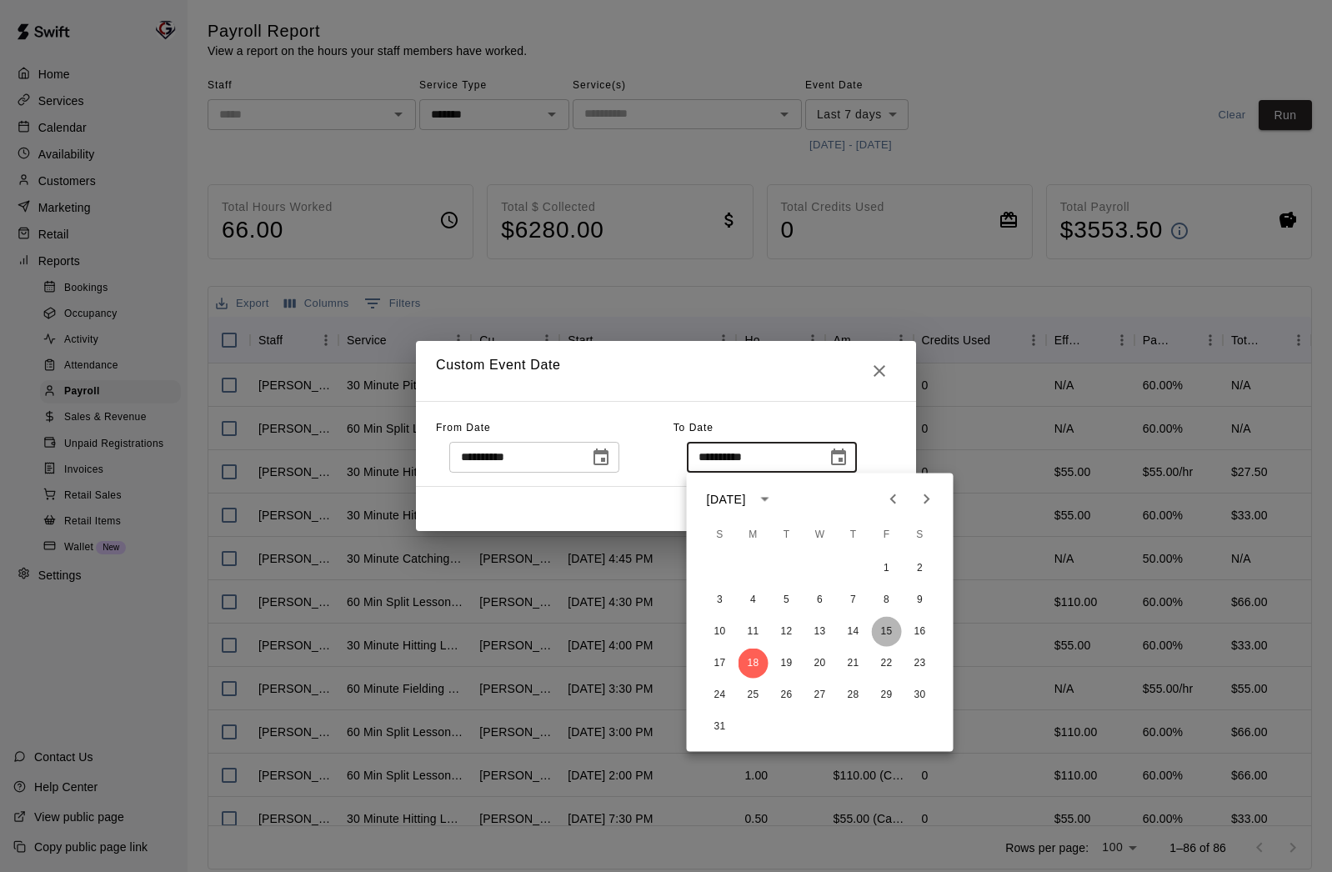
click at [887, 630] on button "15" at bounding box center [887, 632] width 30 height 30
type input "**********"
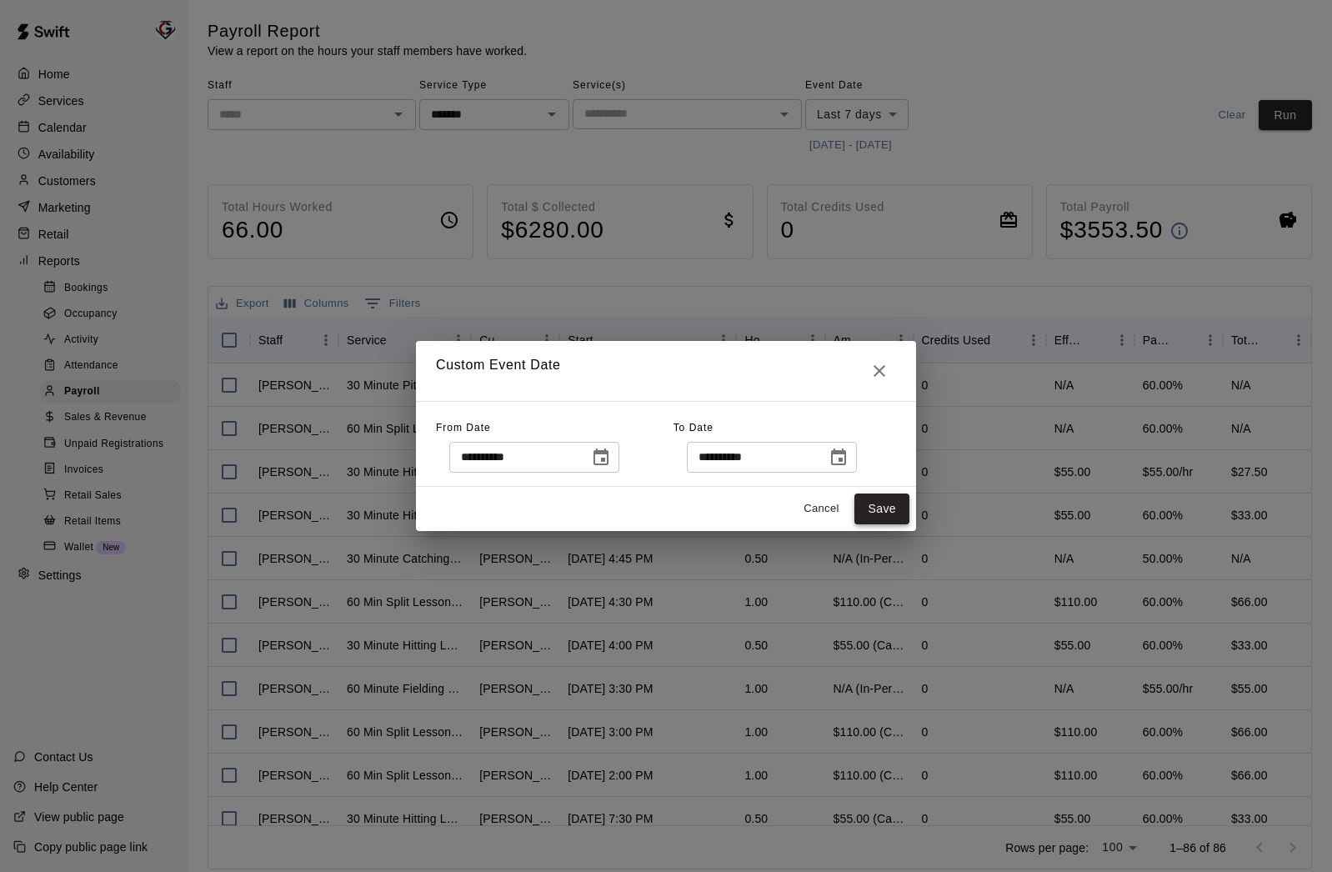
click at [896, 511] on button "Save" at bounding box center [881, 508] width 55 height 31
type input "******"
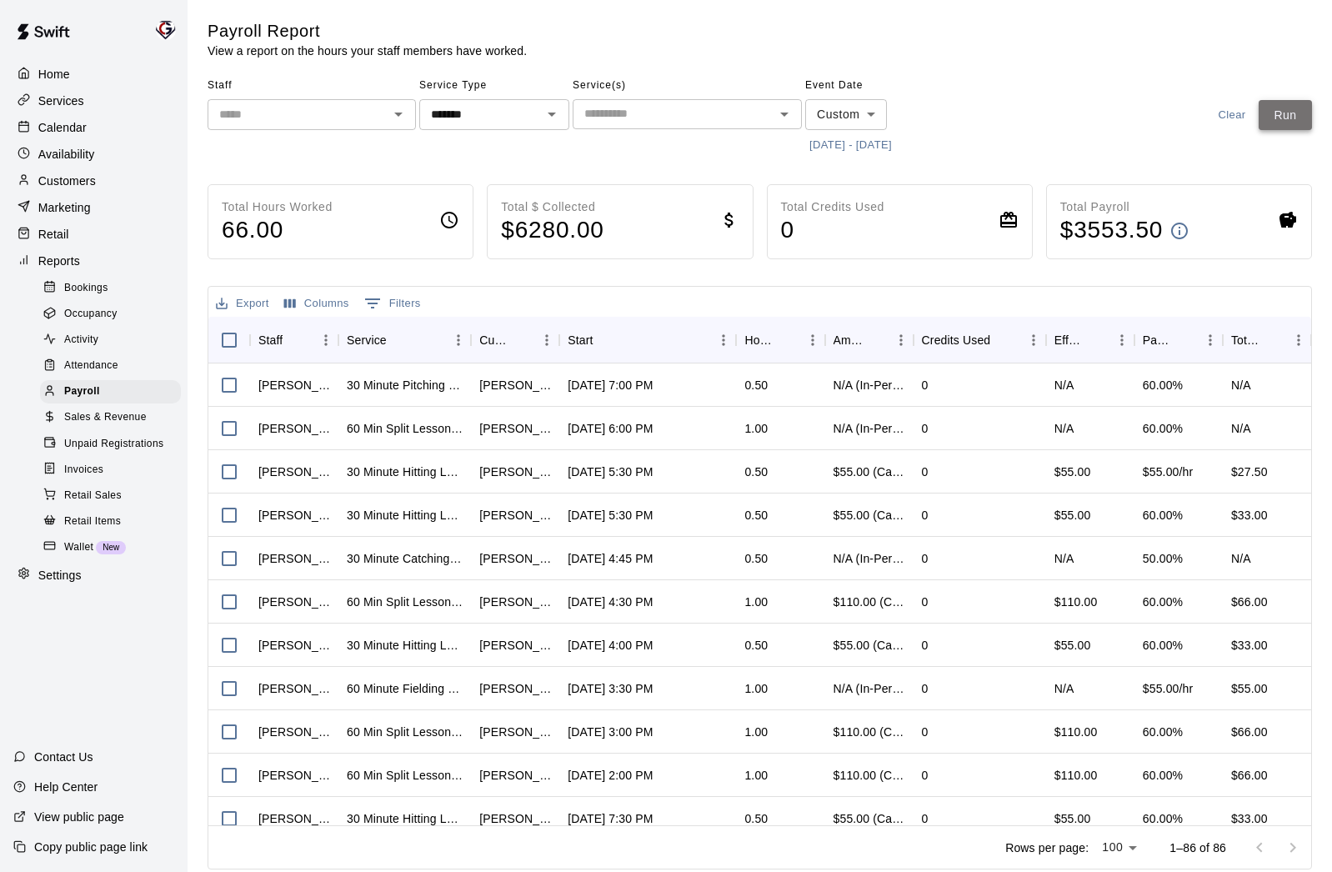
click at [1280, 121] on button "Run" at bounding box center [1285, 115] width 53 height 31
click at [396, 113] on icon "Open" at bounding box center [398, 114] width 20 height 20
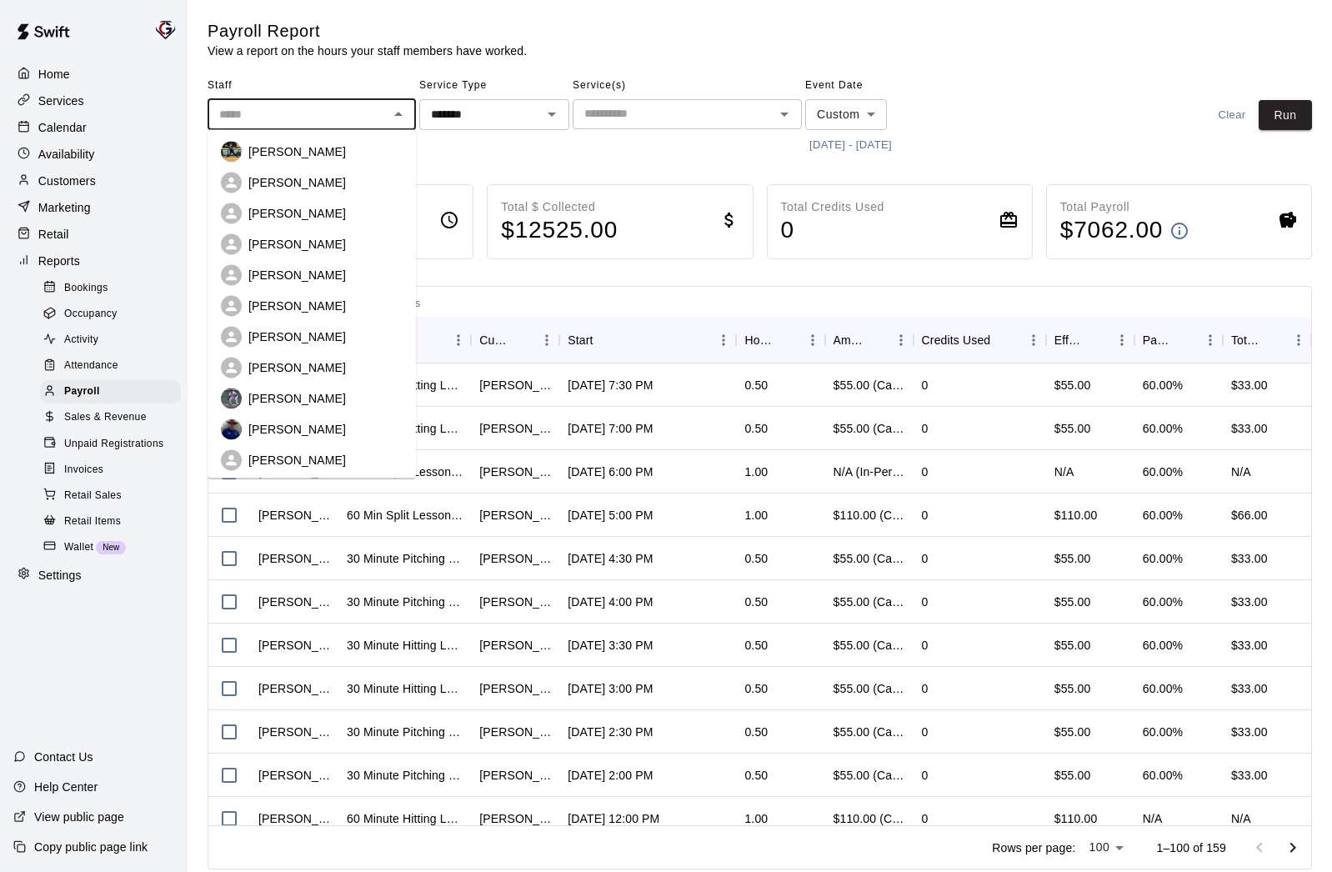
click at [303, 452] on p "[PERSON_NAME]" at bounding box center [297, 460] width 98 height 17
type input "**********"
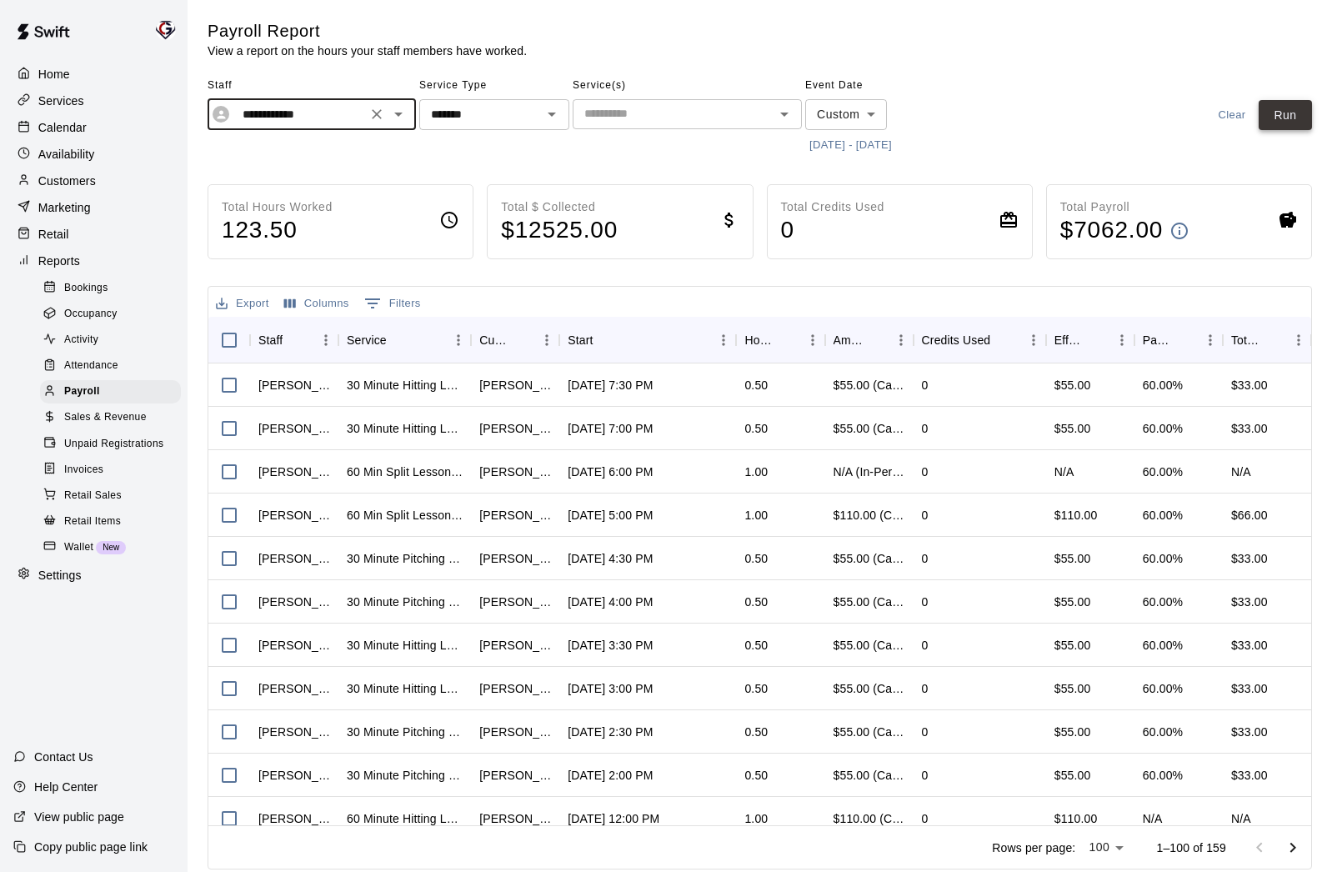
click at [1290, 120] on button "Run" at bounding box center [1285, 115] width 53 height 31
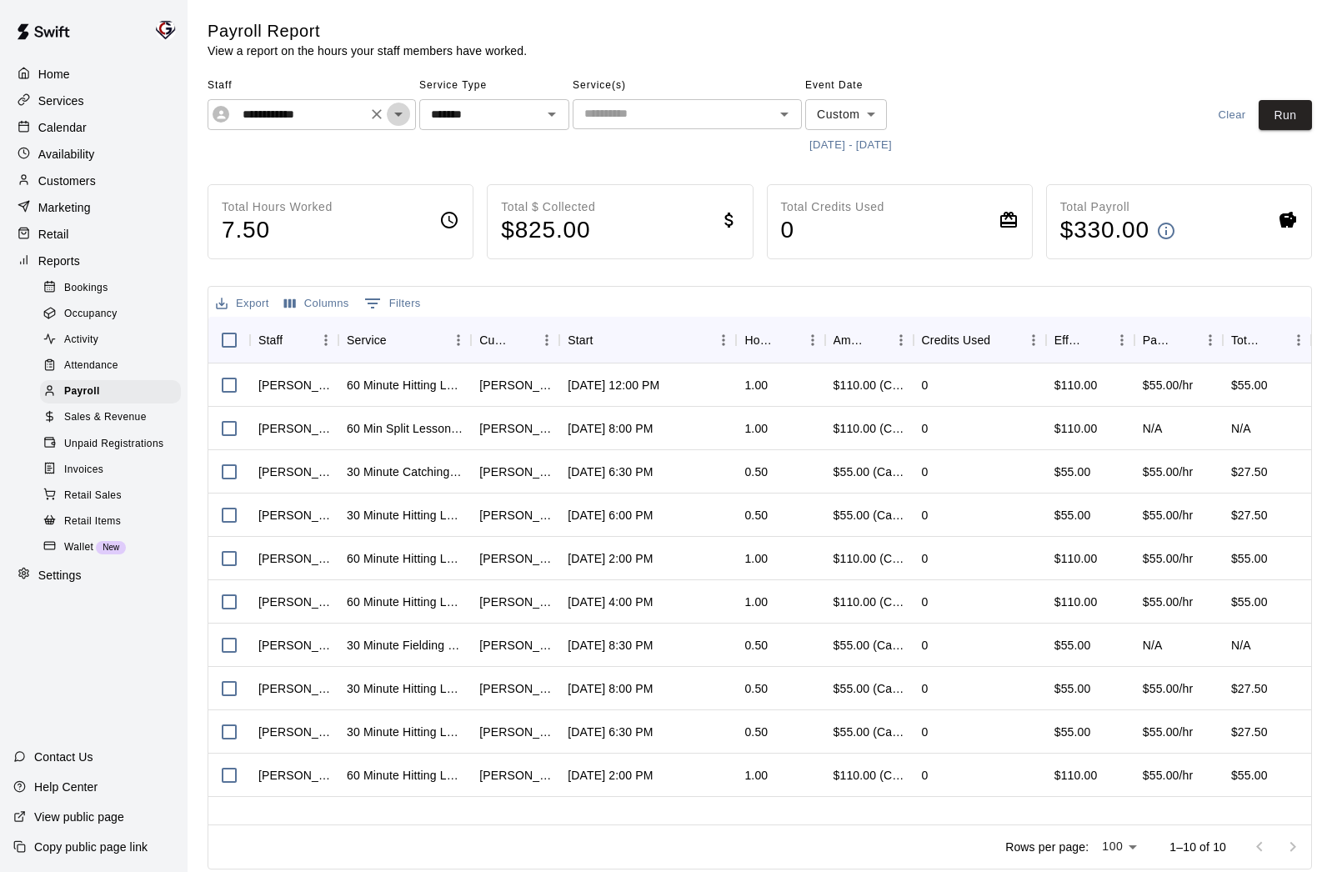
click at [401, 109] on icon "Open" at bounding box center [398, 114] width 20 height 20
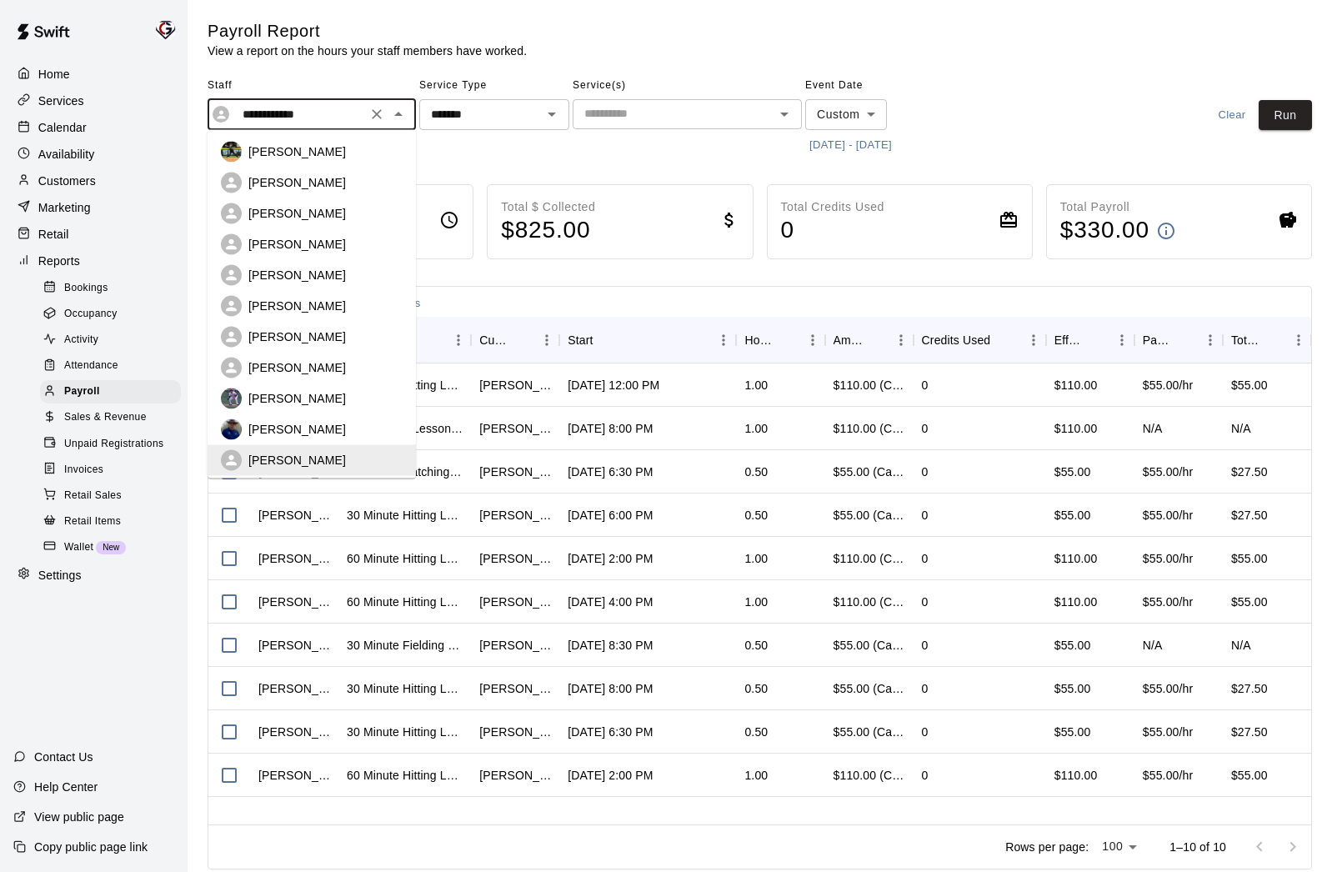
click at [377, 111] on icon "Clear" at bounding box center [376, 114] width 17 height 17
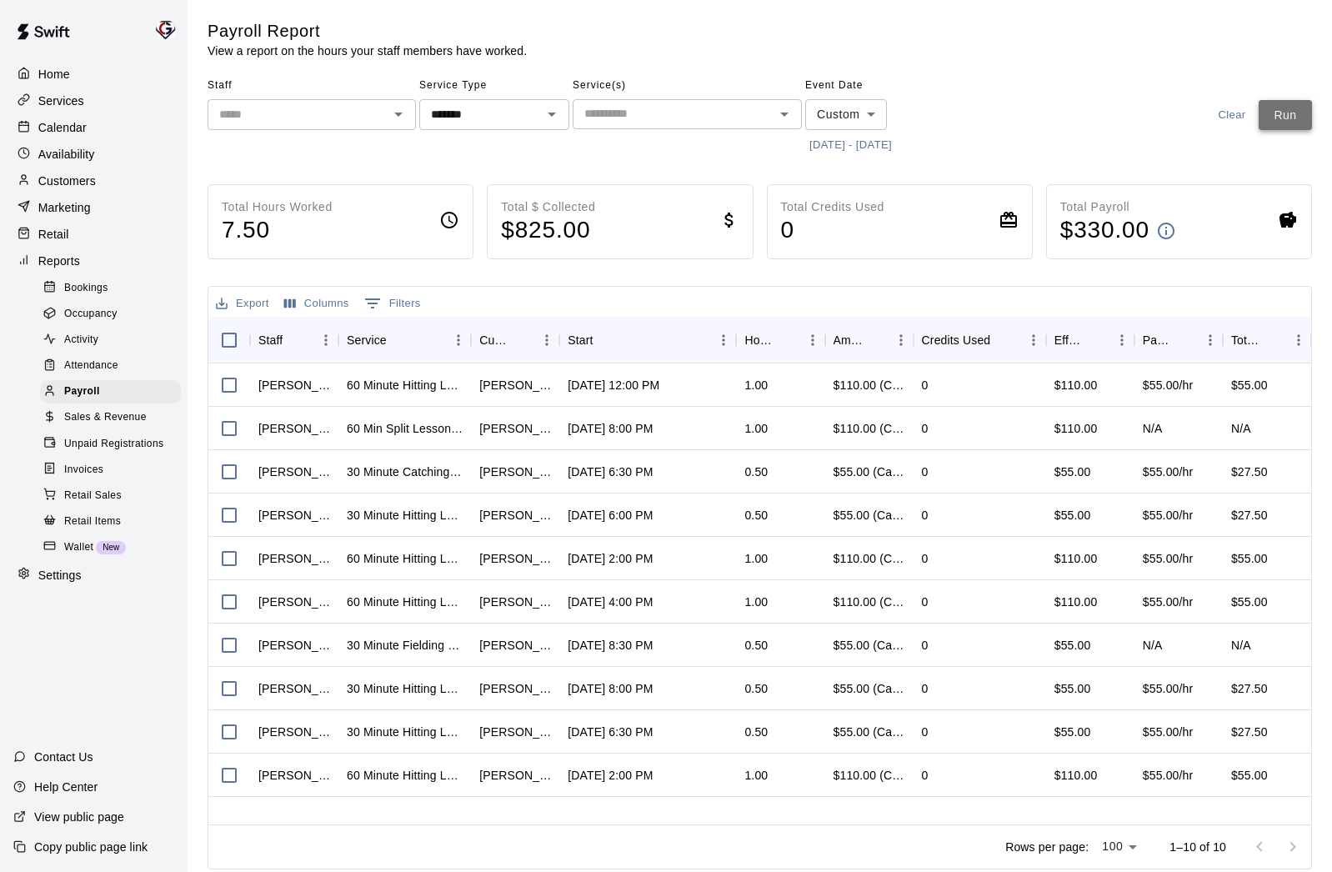
click at [1289, 118] on button "Run" at bounding box center [1285, 115] width 53 height 31
